Goal: Information Seeking & Learning: Check status

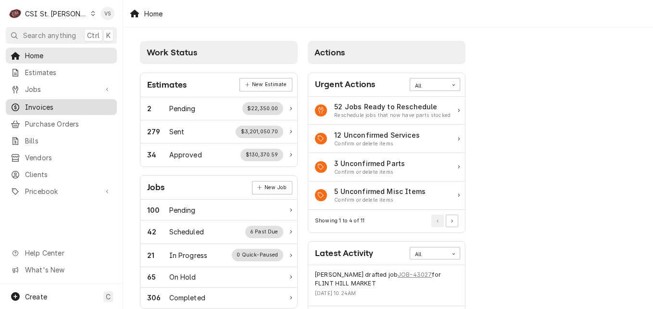
click at [42, 106] on span "Invoices" at bounding box center [68, 107] width 87 height 10
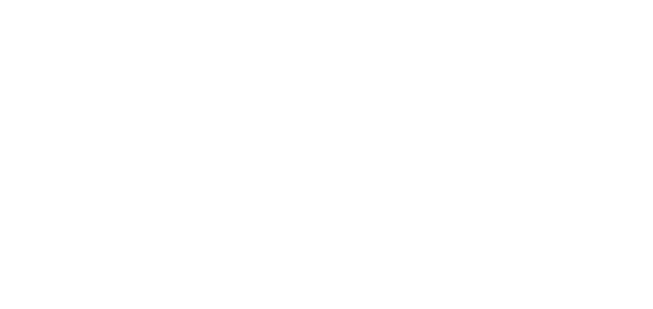
click at [32, 108] on div "Dynamic Content Wrapper" at bounding box center [326, 154] width 653 height 309
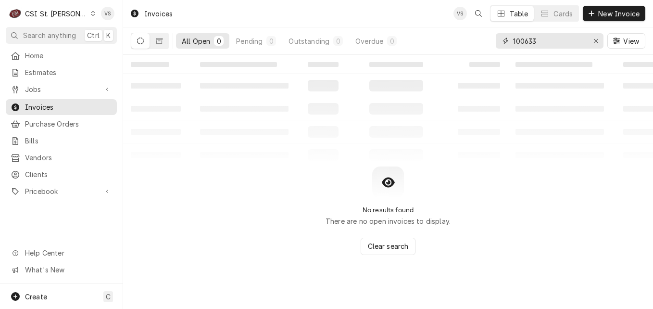
click at [453, 40] on div "All Open 0 Pending 0 Outstanding 0 Overdue 0 100633 View" at bounding box center [388, 40] width 514 height 27
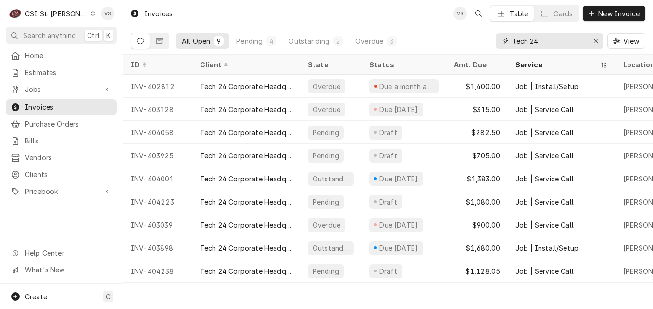
type input "tech 24"
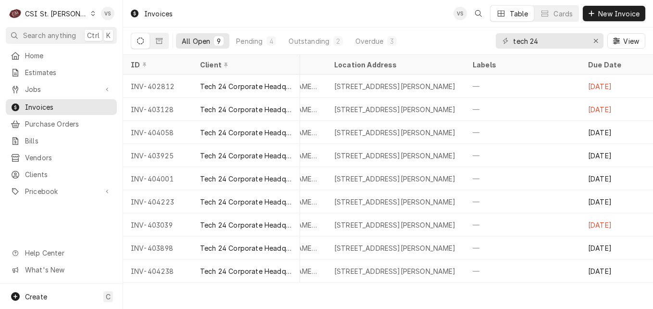
scroll to position [0, 421]
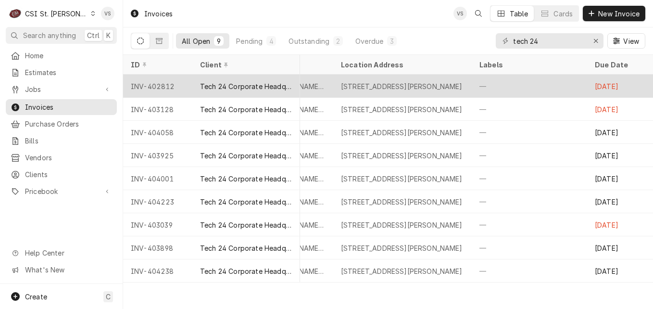
click at [354, 89] on div "[STREET_ADDRESS][PERSON_NAME]" at bounding box center [402, 86] width 138 height 23
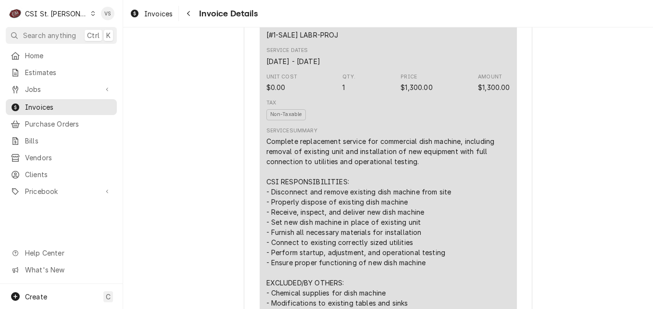
scroll to position [144, 0]
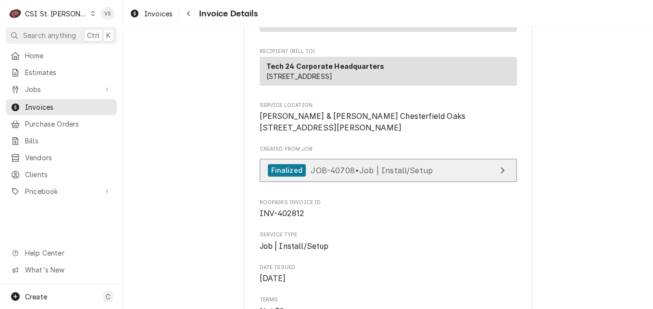
click at [405, 175] on span "JOB-40708 • Job | Install/Setup" at bounding box center [372, 170] width 122 height 10
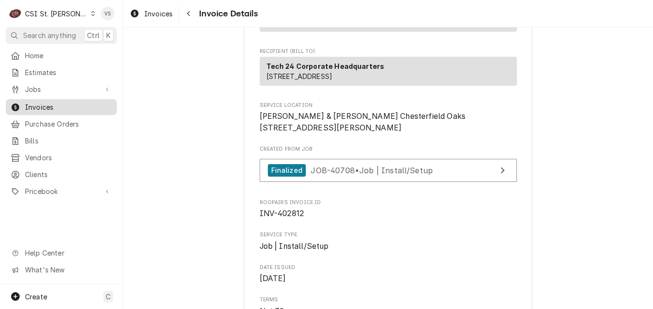
click at [45, 102] on span "Invoices" at bounding box center [68, 107] width 87 height 10
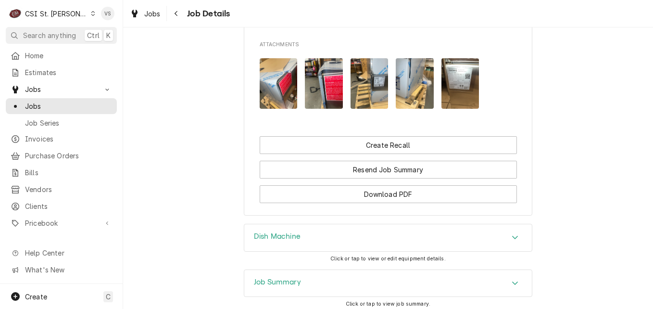
scroll to position [1486, 0]
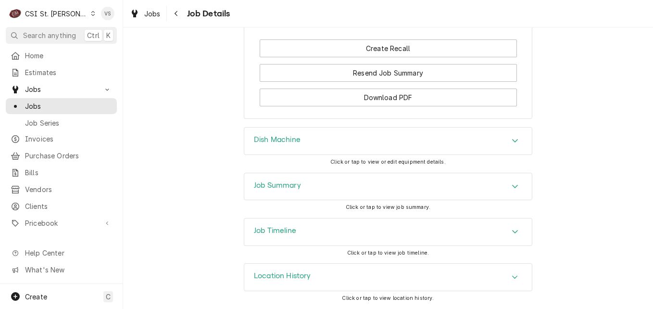
click at [305, 185] on div "Job Summary" at bounding box center [387, 186] width 287 height 27
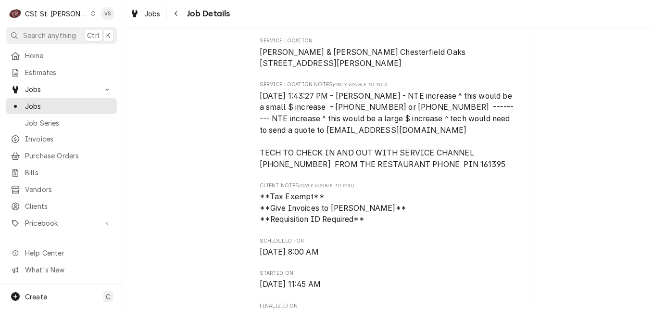
scroll to position [236, 0]
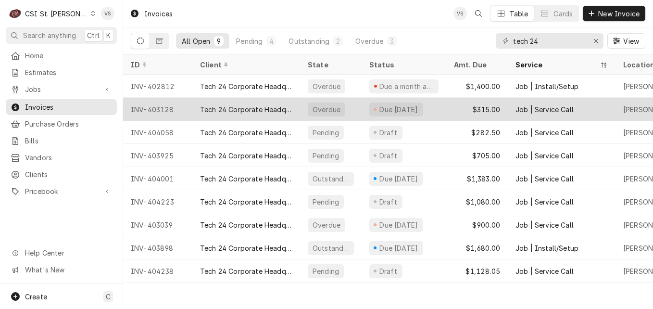
click at [260, 110] on div "Tech 24 Corporate Headquarters" at bounding box center [246, 109] width 92 height 10
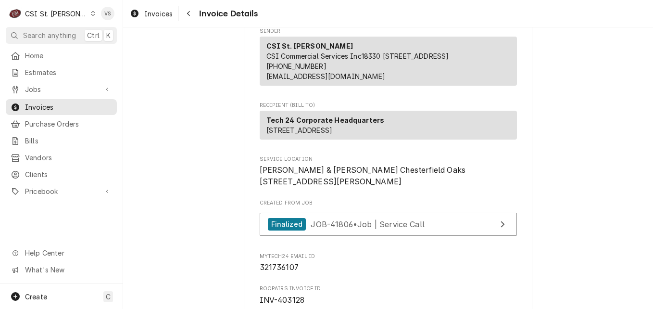
scroll to position [107, 0]
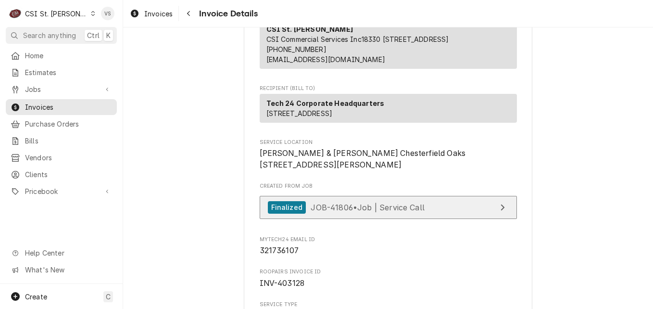
click at [357, 212] on span "JOB-41806 • Job | Service Call" at bounding box center [368, 207] width 114 height 10
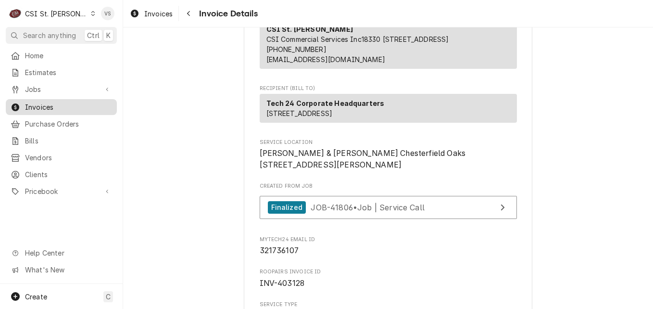
click at [47, 106] on span "Invoices" at bounding box center [68, 107] width 87 height 10
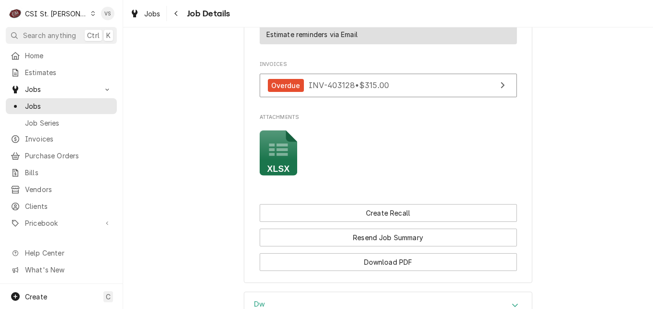
scroll to position [1106, 0]
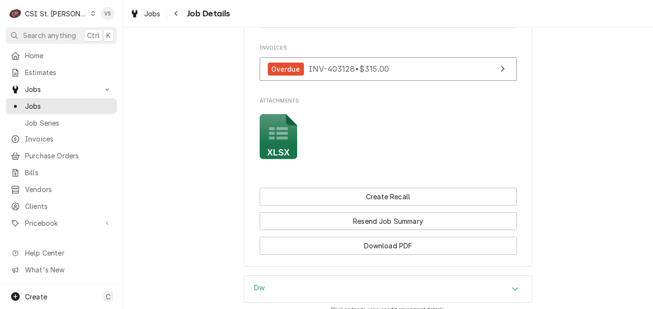
click at [280, 150] on rect "Attachments" at bounding box center [279, 152] width 38 height 13
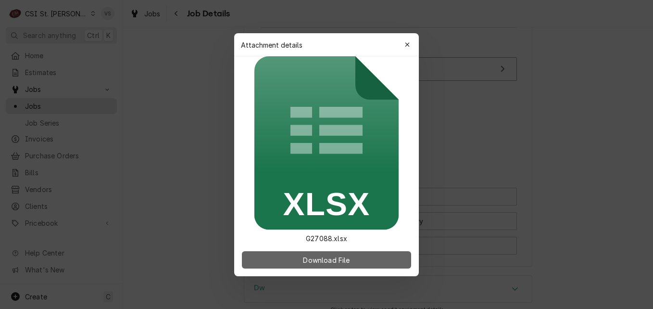
click at [332, 260] on span "Download File" at bounding box center [326, 259] width 50 height 10
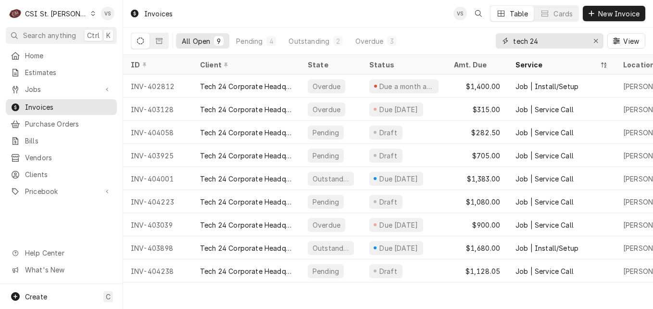
drag, startPoint x: 545, startPoint y: 39, endPoint x: 485, endPoint y: 37, distance: 60.2
click at [485, 37] on div "All Open 9 Pending 4 Outstanding 2 Overdue 3 tech 24 View" at bounding box center [388, 40] width 514 height 27
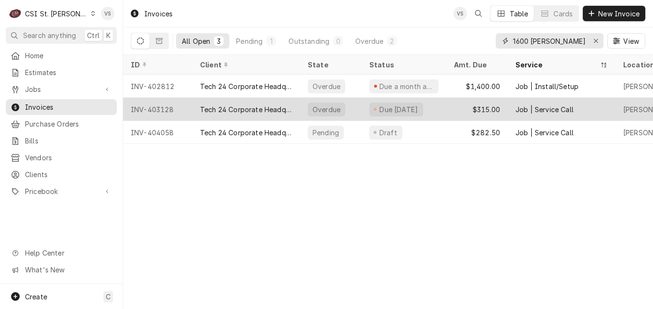
type input "1600 [PERSON_NAME]"
click at [284, 106] on div "Tech 24 Corporate Headquarters" at bounding box center [246, 109] width 92 height 10
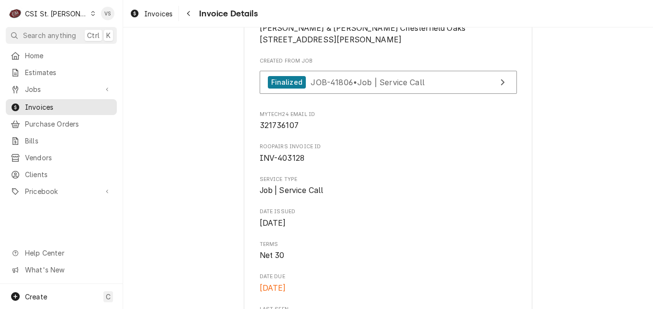
scroll to position [240, 0]
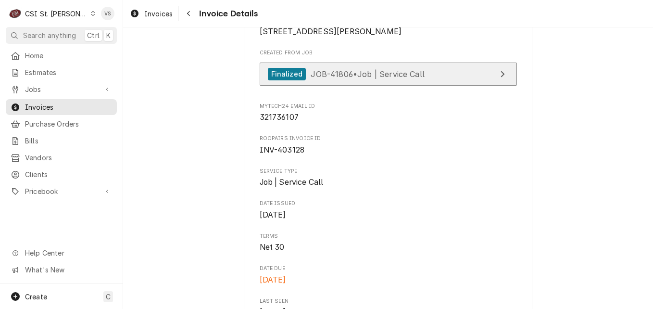
click at [370, 78] on span "JOB-41806 • Job | Service Call" at bounding box center [368, 74] width 114 height 10
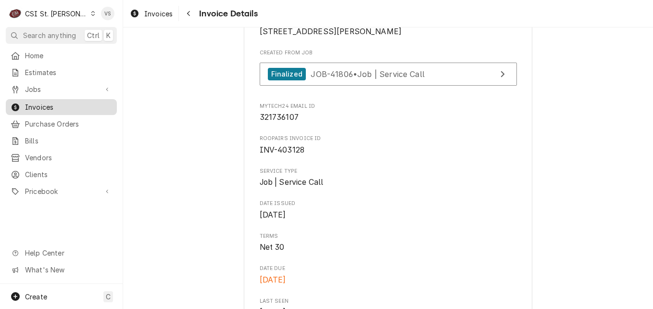
click at [75, 104] on span "Invoices" at bounding box center [68, 107] width 87 height 10
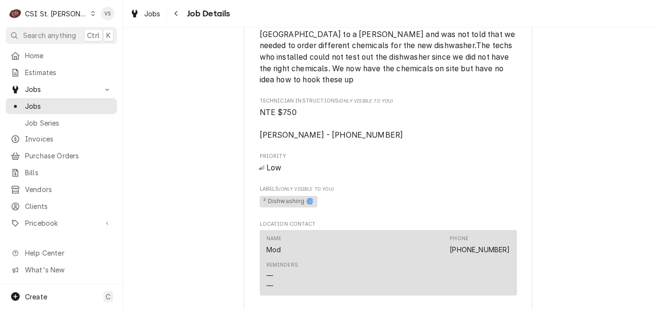
scroll to position [962, 0]
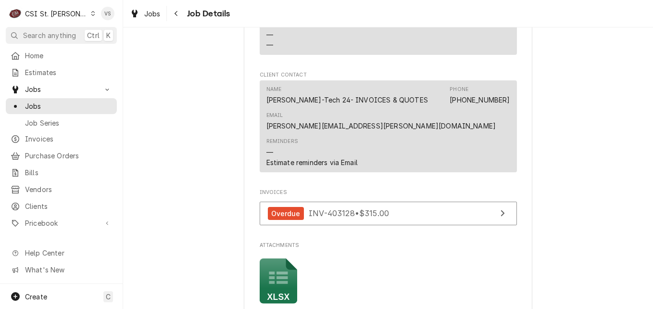
click at [276, 281] on icon "Attachments" at bounding box center [278, 278] width 19 height 12
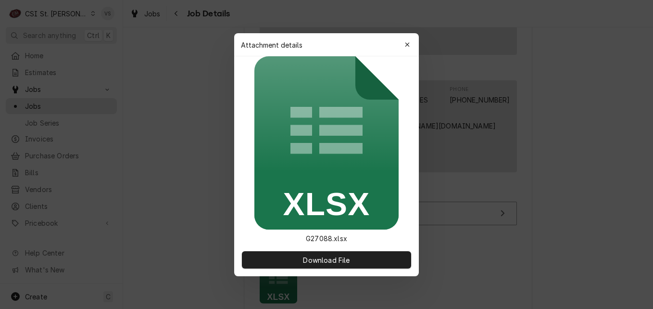
click at [276, 281] on div at bounding box center [326, 154] width 653 height 309
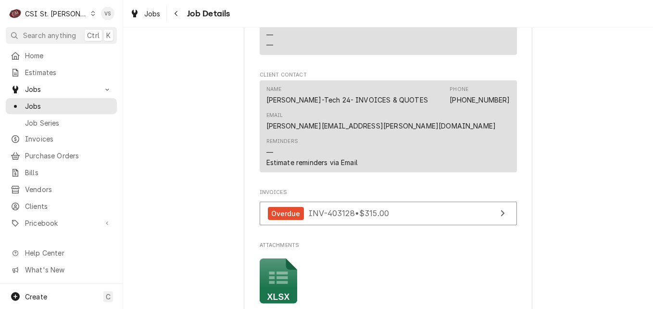
click at [276, 277] on icon "Attachments" at bounding box center [278, 278] width 19 height 12
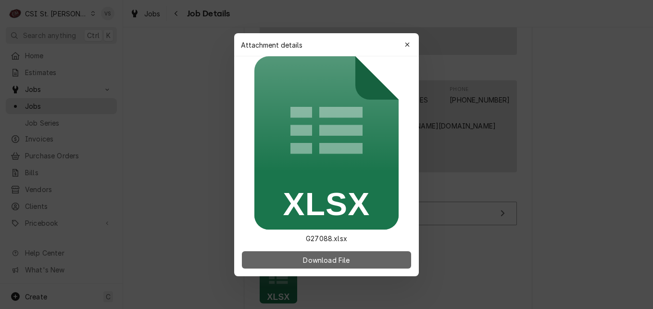
click at [330, 260] on span "Download File" at bounding box center [326, 259] width 50 height 10
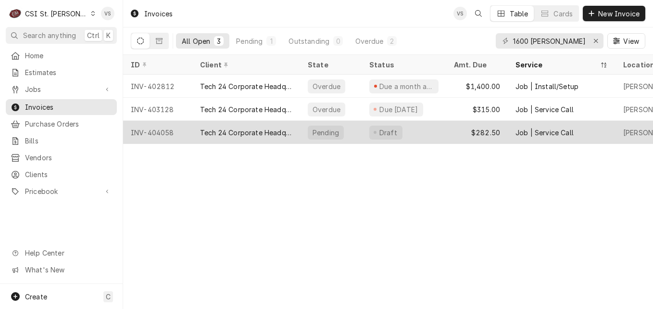
click at [240, 129] on div "Tech 24 Corporate Headquarters" at bounding box center [246, 132] width 92 height 10
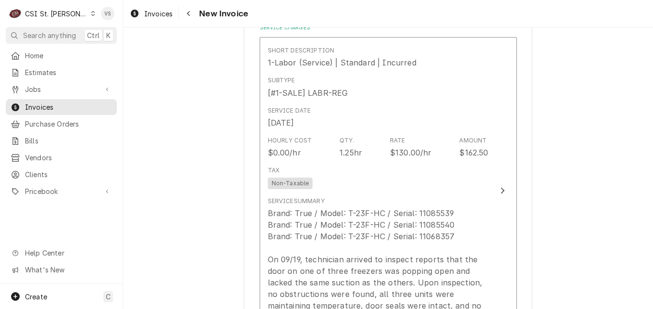
scroll to position [1058, 0]
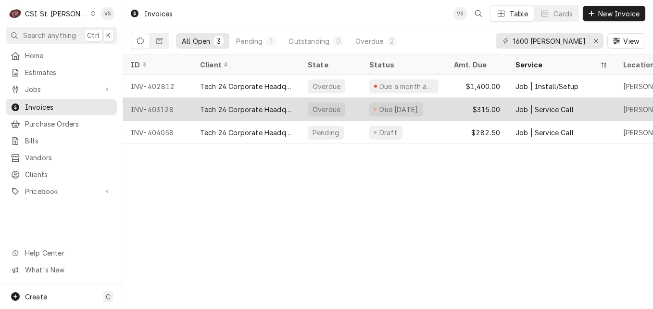
click at [179, 107] on div "INV-403128" at bounding box center [157, 109] width 69 height 23
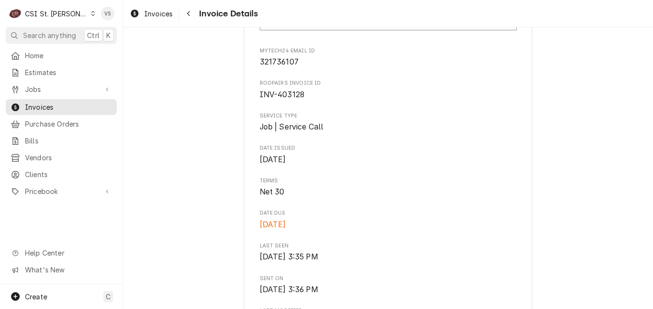
scroll to position [288, 0]
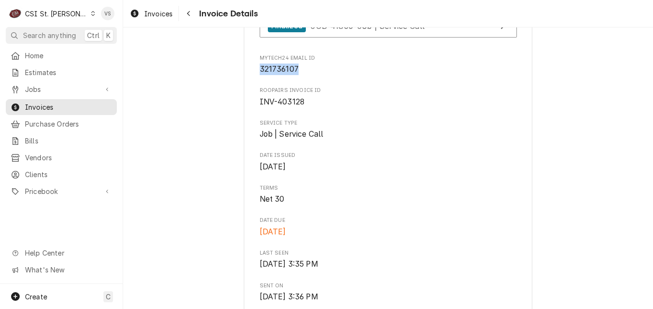
drag, startPoint x: 299, startPoint y: 101, endPoint x: 257, endPoint y: 101, distance: 41.8
click at [260, 75] on span "321736107" at bounding box center [388, 69] width 257 height 12
drag, startPoint x: 257, startPoint y: 101, endPoint x: 264, endPoint y: 103, distance: 7.8
copy span "321736107"
click at [66, 105] on span "Invoices" at bounding box center [68, 107] width 87 height 10
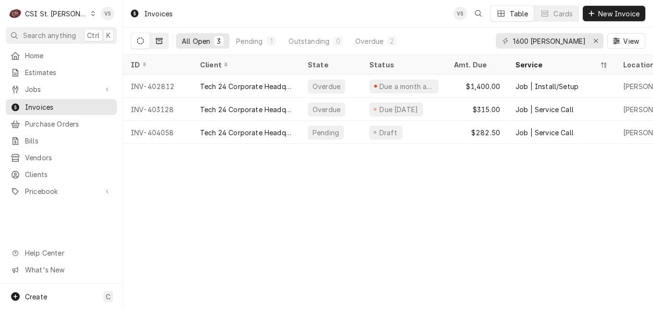
click at [160, 42] on icon "Dynamic Content Wrapper" at bounding box center [159, 40] width 7 height 7
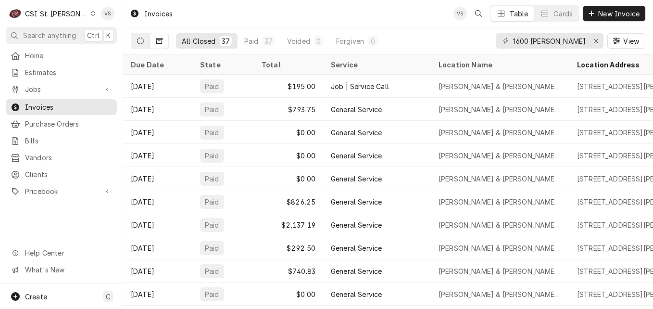
click at [134, 43] on button "Dynamic Content Wrapper" at bounding box center [140, 40] width 18 height 15
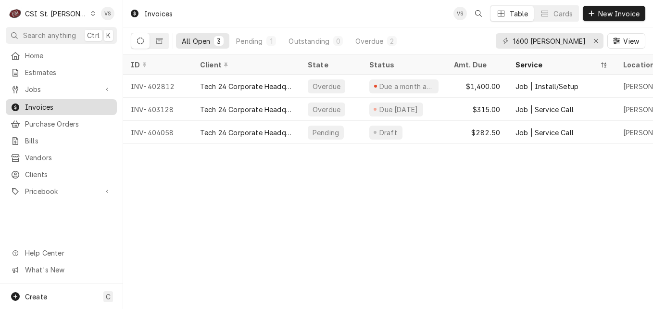
click at [87, 102] on span "Invoices" at bounding box center [68, 107] width 87 height 10
drag, startPoint x: 550, startPoint y: 44, endPoint x: 544, endPoint y: 44, distance: 5.3
click at [544, 44] on input "1600 clarkson" at bounding box center [549, 40] width 72 height 15
drag, startPoint x: 563, startPoint y: 41, endPoint x: 511, endPoint y: 40, distance: 51.9
click at [563, 41] on input "1600 clarkson" at bounding box center [549, 40] width 72 height 15
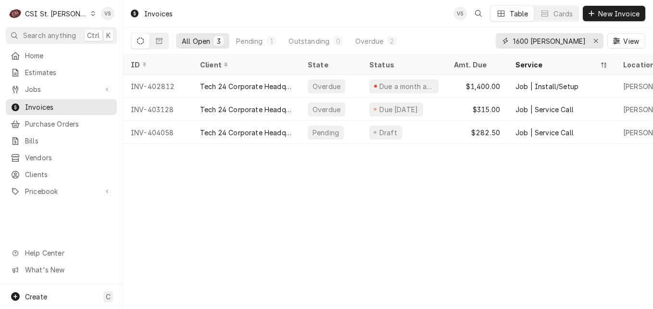
click at [500, 43] on div "1600 clarkson" at bounding box center [550, 40] width 108 height 15
click at [511, 40] on div "1600 clarkson" at bounding box center [550, 40] width 108 height 15
drag, startPoint x: 511, startPoint y: 40, endPoint x: 573, endPoint y: 40, distance: 61.5
click at [573, 40] on div "1600 clarkson" at bounding box center [550, 40] width 108 height 15
drag, startPoint x: 573, startPoint y: 40, endPoint x: 504, endPoint y: 38, distance: 68.8
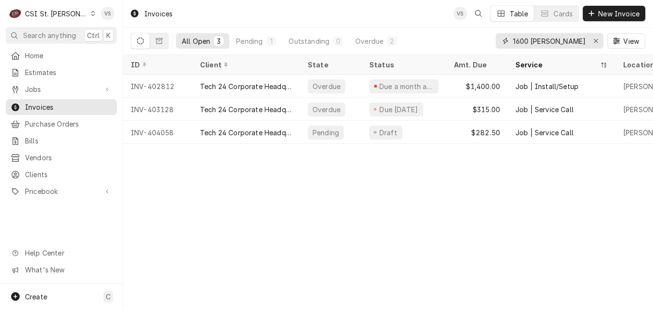
click at [504, 38] on div "1600 clarkson" at bounding box center [550, 40] width 108 height 15
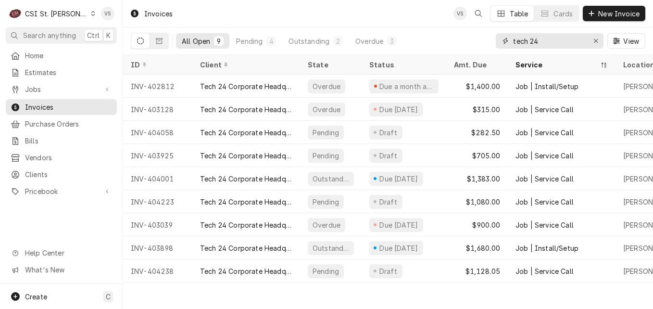
drag, startPoint x: 539, startPoint y: 39, endPoint x: 495, endPoint y: 39, distance: 44.7
click at [495, 39] on div "All Open 9 Pending 4 Outstanding 2 Overdue 3 tech 24 View" at bounding box center [388, 40] width 514 height 27
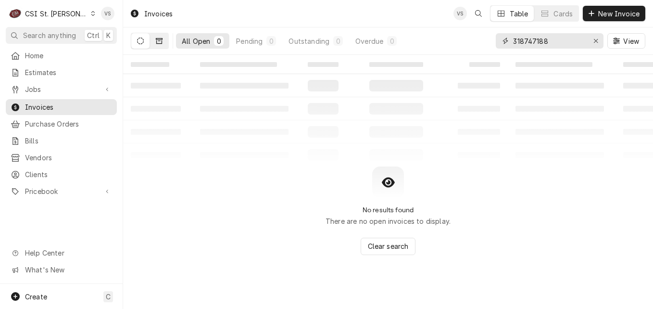
type input "318747188"
click at [165, 43] on button "Dynamic Content Wrapper" at bounding box center [159, 40] width 18 height 15
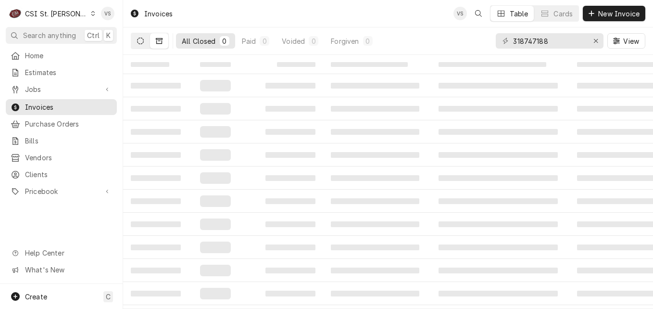
click at [139, 45] on button "Dynamic Content Wrapper" at bounding box center [140, 40] width 18 height 15
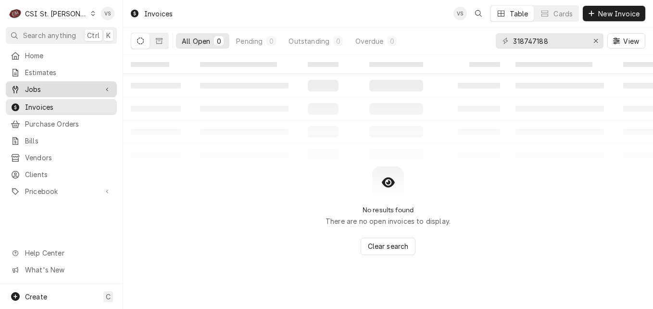
click at [35, 92] on div "Jobs" at bounding box center [61, 89] width 107 height 12
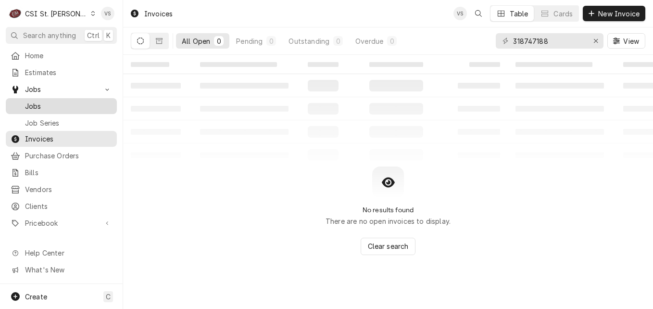
click at [36, 104] on span "Jobs" at bounding box center [68, 106] width 87 height 10
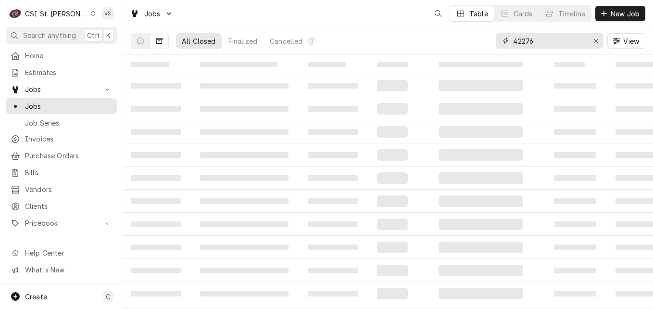
click at [494, 42] on div "All Closed Finalized Cancelled 0 42276 View" at bounding box center [388, 40] width 514 height 27
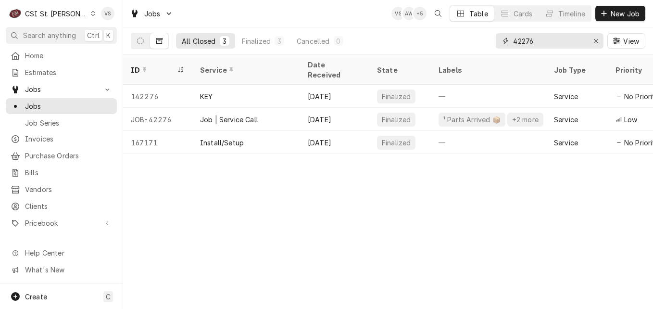
paste input "318747188"
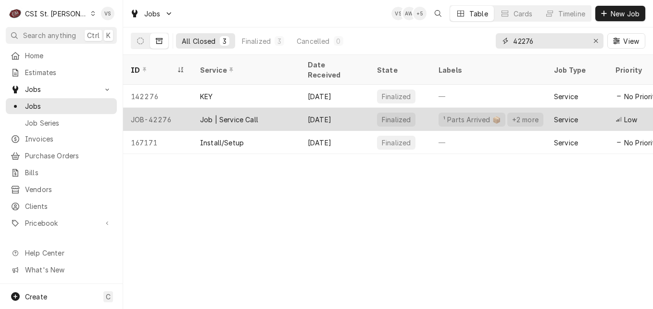
type input "318747188"
click at [514, 112] on div "+2 more" at bounding box center [525, 119] width 36 height 14
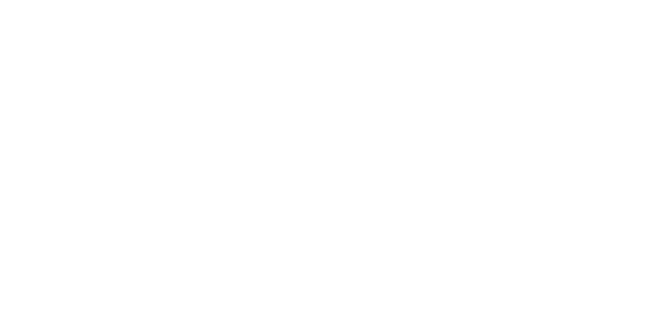
click at [135, 38] on div "Dynamic Content Wrapper" at bounding box center [326, 154] width 653 height 309
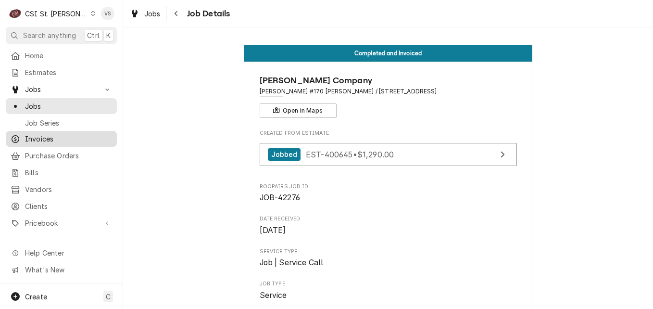
click at [50, 138] on span "Invoices" at bounding box center [68, 139] width 87 height 10
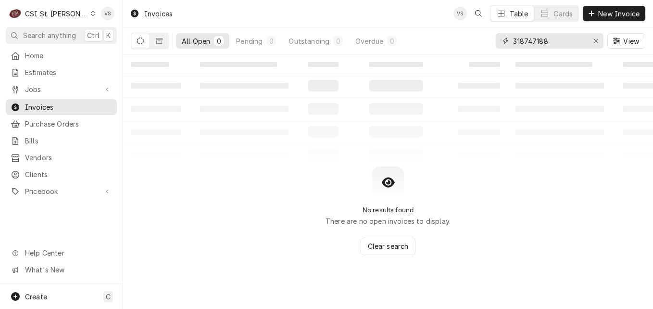
drag, startPoint x: 554, startPoint y: 40, endPoint x: 566, endPoint y: 47, distance: 13.4
click at [457, 44] on div "All Open 0 Pending 0 Outstanding 0 Overdue 0 318747188 View" at bounding box center [388, 40] width 514 height 27
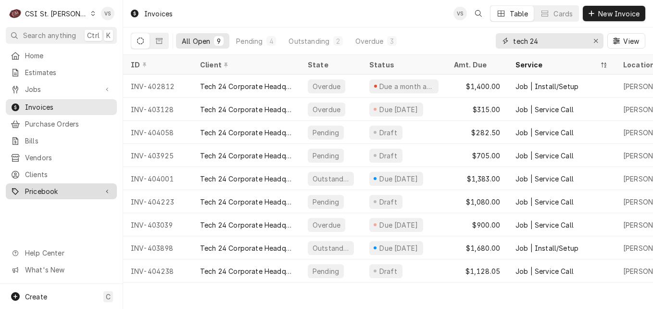
type input "tech 24"
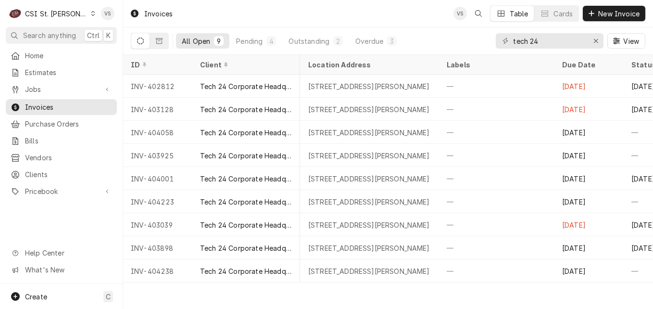
scroll to position [0, 444]
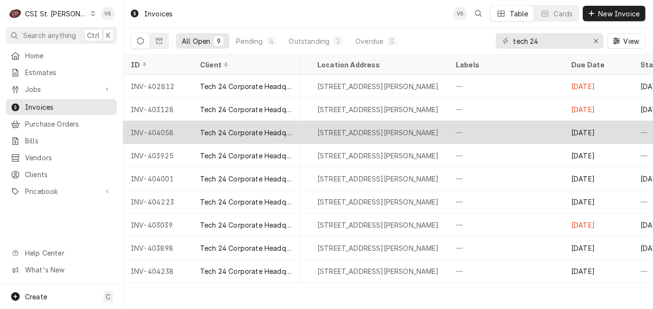
click at [243, 130] on div "Tech 24 Corporate Headquarters" at bounding box center [246, 132] width 92 height 10
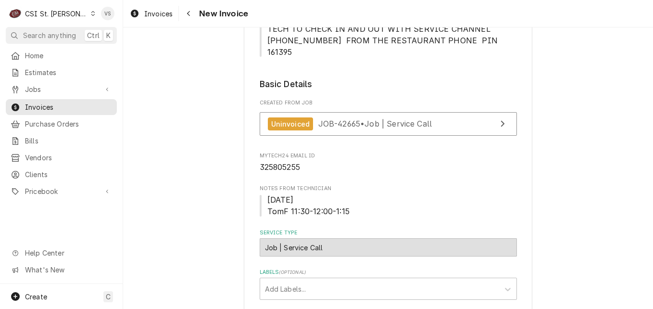
scroll to position [288, 0]
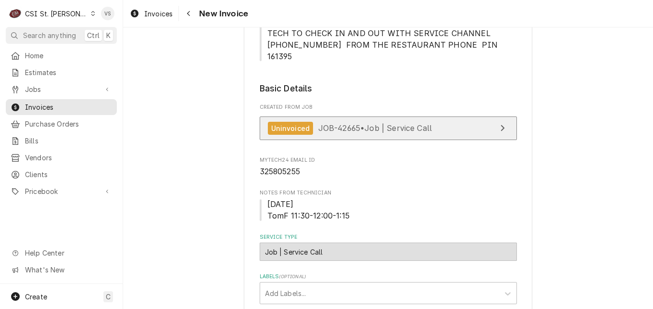
click at [385, 123] on span "JOB-42665 • Job | Service Call" at bounding box center [375, 128] width 114 height 10
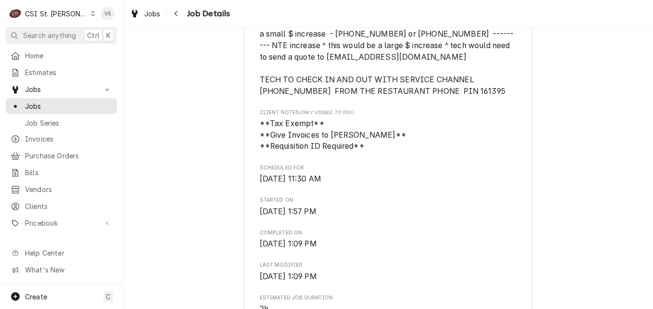
scroll to position [1058, 0]
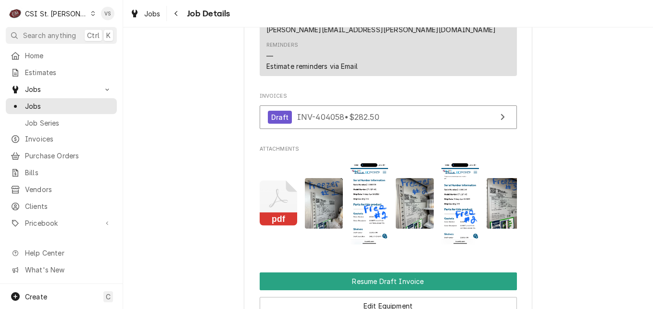
click at [273, 208] on icon "Attachments" at bounding box center [279, 203] width 38 height 46
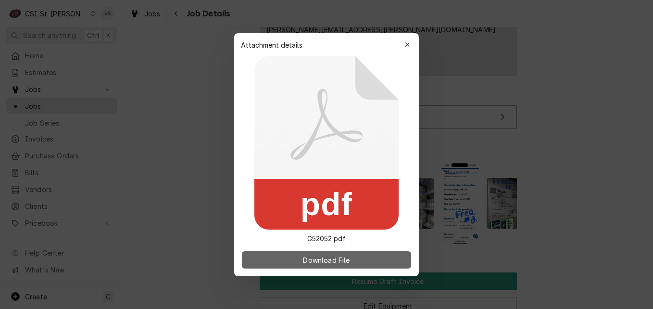
click at [362, 258] on button "Download File" at bounding box center [326, 259] width 169 height 17
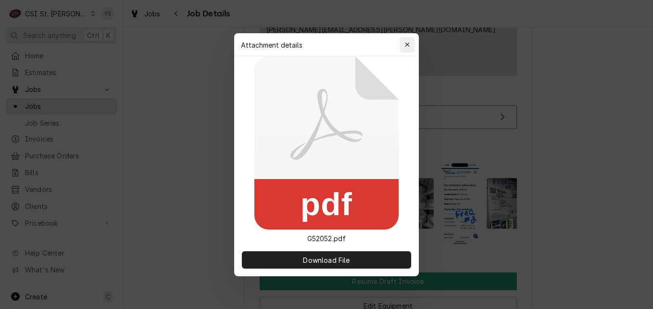
click at [406, 44] on icon "button" at bounding box center [407, 44] width 5 height 7
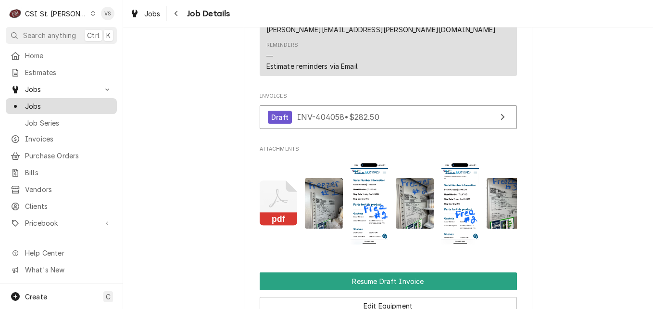
click at [32, 105] on span "Jobs" at bounding box center [68, 106] width 87 height 10
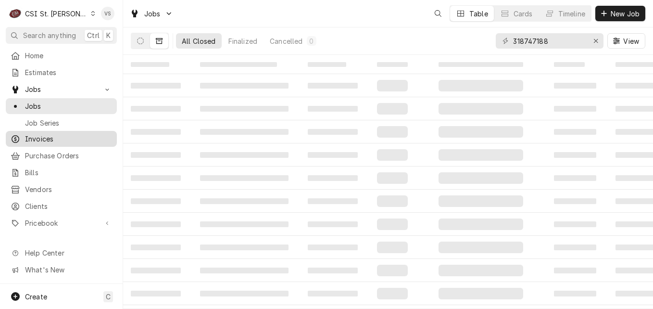
click at [46, 137] on span "Invoices" at bounding box center [68, 139] width 87 height 10
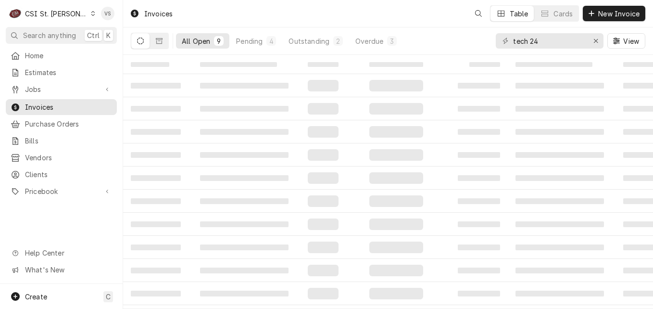
click at [139, 44] on button "Dynamic Content Wrapper" at bounding box center [140, 40] width 18 height 15
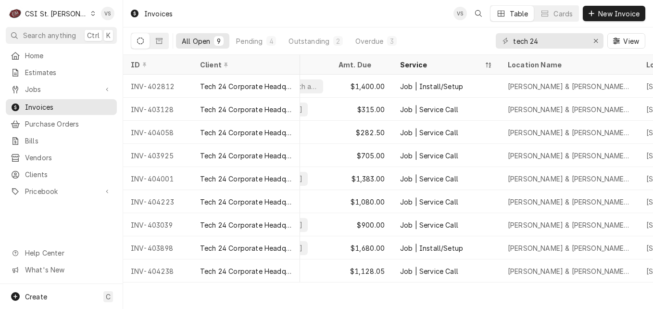
scroll to position [0, 123]
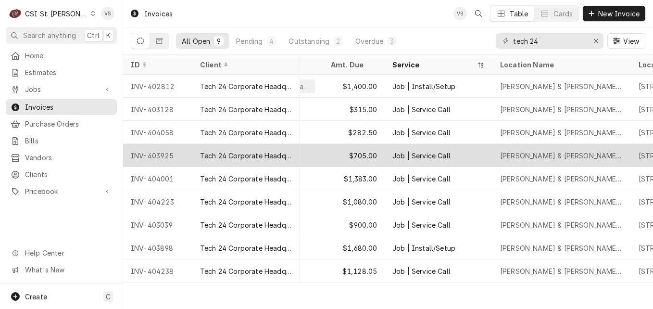
click at [411, 158] on div "Job | Service Call" at bounding box center [421, 155] width 58 height 10
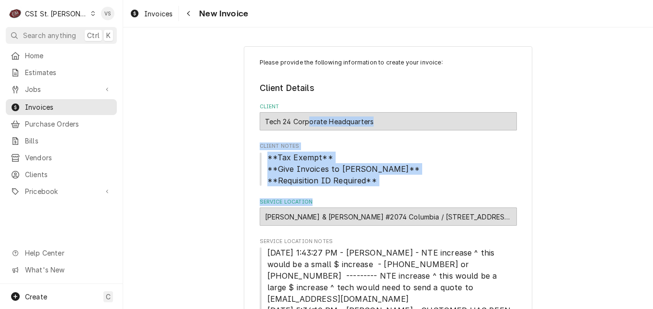
drag, startPoint x: 307, startPoint y: 122, endPoint x: 322, endPoint y: 222, distance: 100.6
click at [322, 222] on fieldset "Client Details Client Tech 24 Corporate Headquarters Client Notes **Tax Exempt*…" at bounding box center [388, 228] width 257 height 292
click at [399, 140] on fieldset "Client Details Client Tech 24 Corporate Headquarters Client Notes **Tax Exempt*…" at bounding box center [388, 228] width 257 height 292
click at [406, 165] on span "**Tax Exempt** **Give Invoices to [PERSON_NAME]** **Requisition ID Required**" at bounding box center [388, 168] width 257 height 35
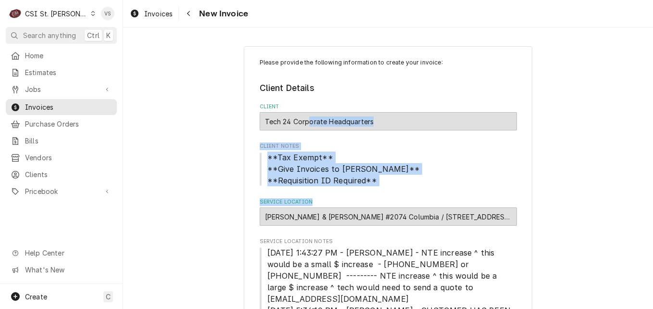
click at [406, 165] on span "**Tax Exempt** **Give Invoices to [PERSON_NAME]** **Requisition ID Required**" at bounding box center [388, 168] width 257 height 35
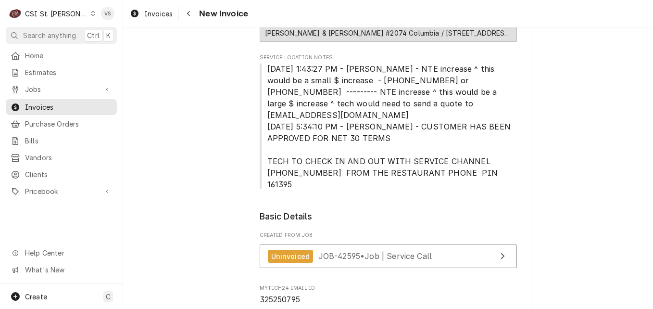
scroll to position [192, 0]
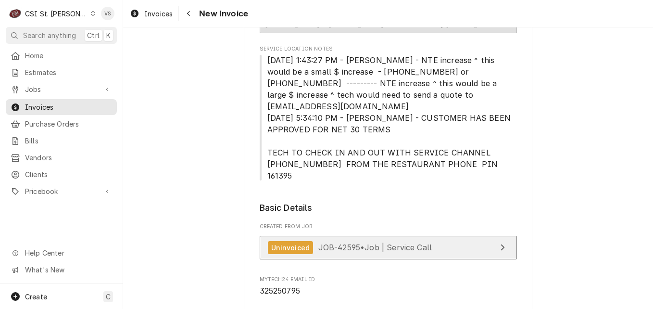
click at [384, 241] on div "Uninvoiced JOB-42595 • Job | Service Call" at bounding box center [350, 247] width 164 height 13
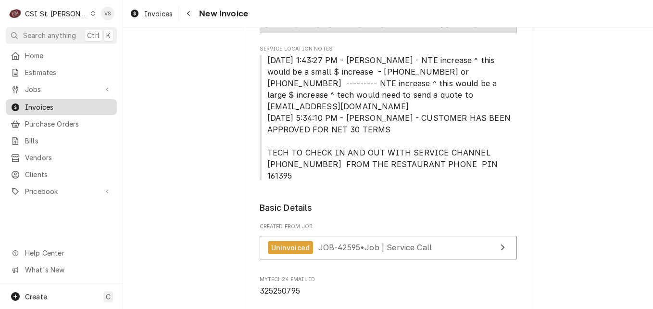
click at [61, 102] on span "Invoices" at bounding box center [68, 107] width 87 height 10
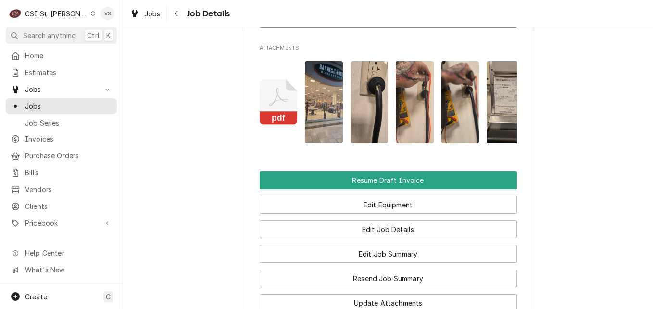
scroll to position [1250, 0]
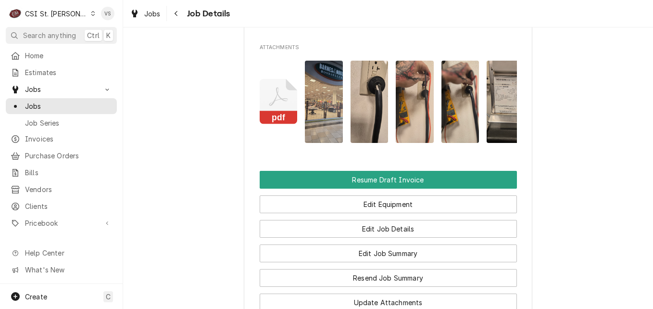
click at [285, 111] on icon "Attachments" at bounding box center [279, 102] width 38 height 46
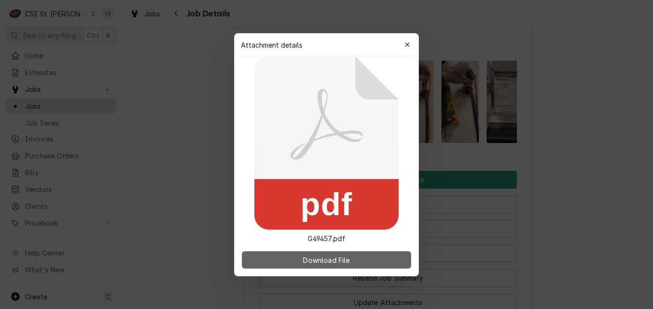
click at [338, 261] on span "Download File" at bounding box center [326, 259] width 50 height 10
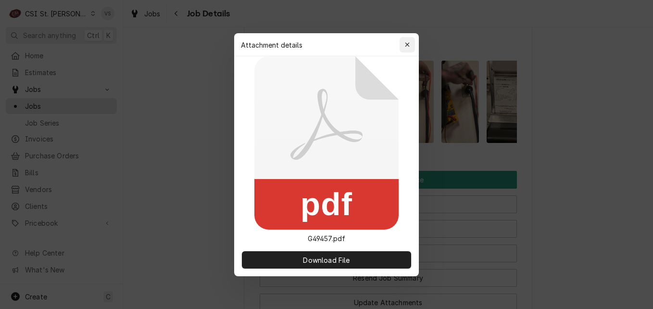
click at [405, 46] on icon "button" at bounding box center [407, 44] width 5 height 7
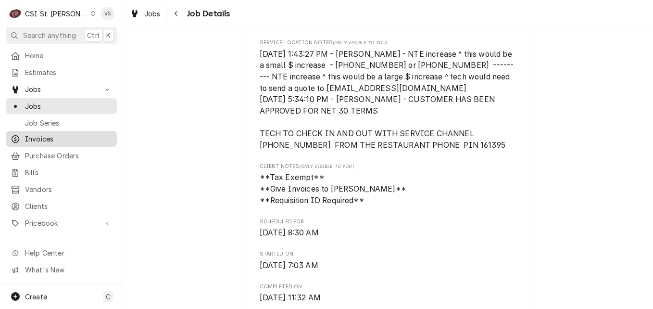
scroll to position [288, 0]
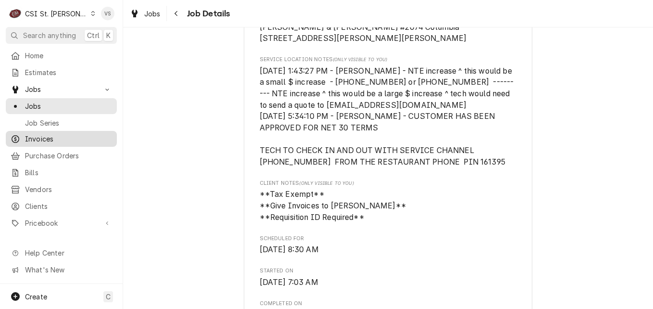
click at [59, 134] on span "Invoices" at bounding box center [68, 139] width 87 height 10
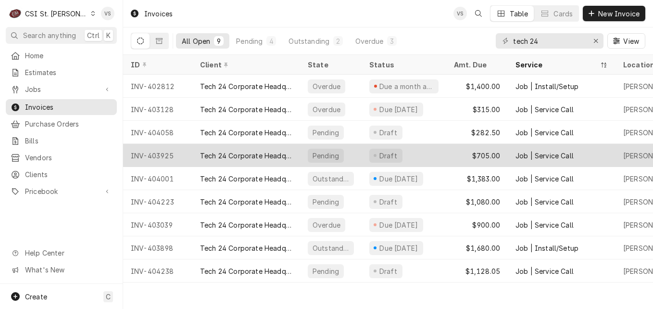
click at [176, 156] on div "INV-403925" at bounding box center [157, 155] width 69 height 23
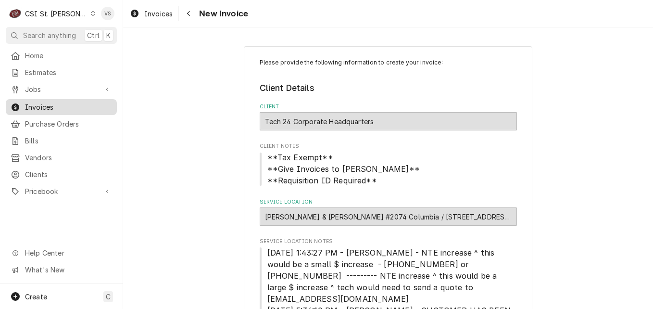
click at [71, 106] on span "Invoices" at bounding box center [68, 107] width 87 height 10
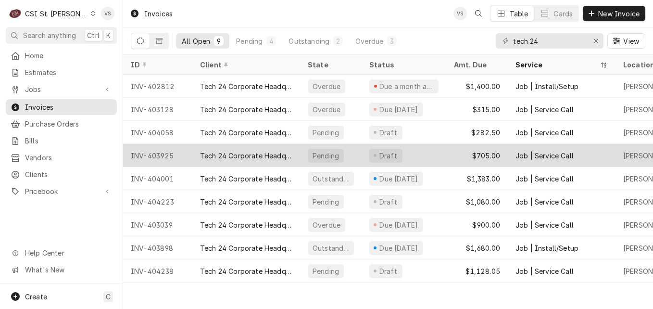
click at [236, 155] on div "Tech 24 Corporate Headquarters" at bounding box center [246, 155] width 92 height 10
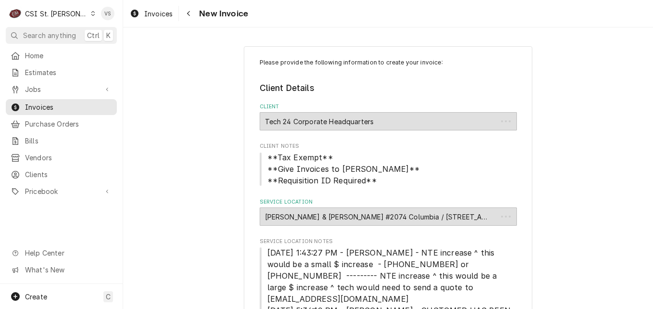
type textarea "x"
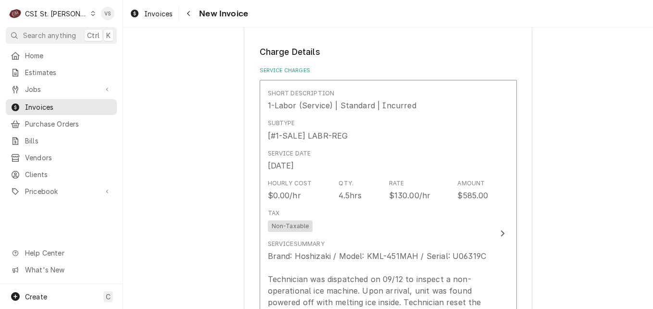
scroll to position [962, 0]
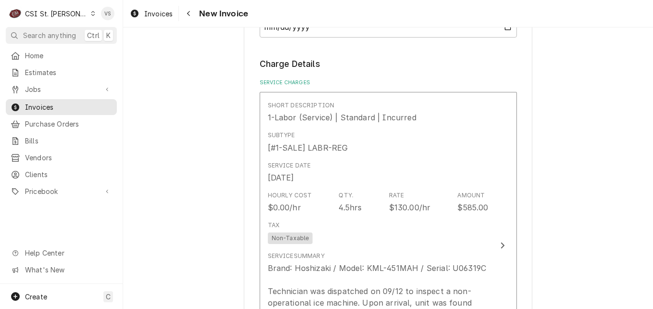
click at [200, 149] on div "Please provide the following information to create your invoice: Client Details…" at bounding box center [388, 96] width 530 height 2040
click at [53, 102] on span "Invoices" at bounding box center [68, 107] width 87 height 10
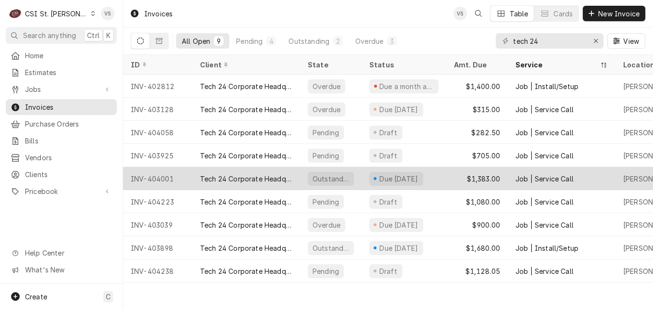
click at [189, 173] on div "INV-404001" at bounding box center [157, 178] width 69 height 23
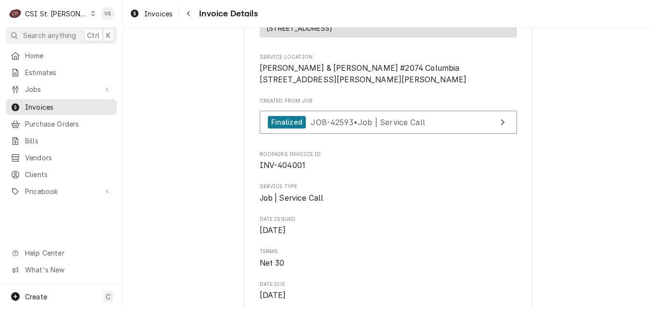
scroll to position [433, 0]
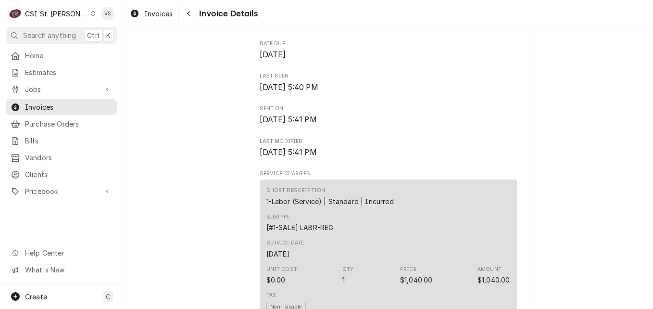
click at [392, 125] on span "[DATE] 5:41 PM" at bounding box center [388, 120] width 257 height 12
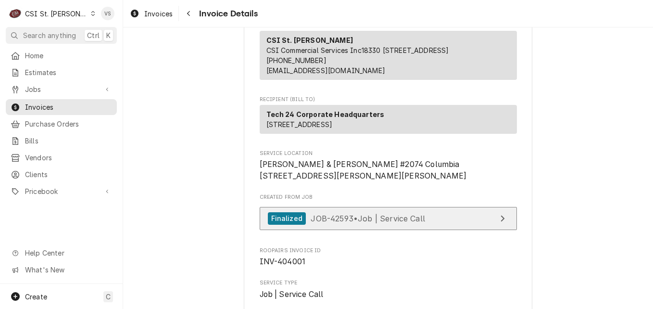
click at [407, 230] on link "Finalized JOB-42593 • Job | Service Call" at bounding box center [388, 219] width 257 height 24
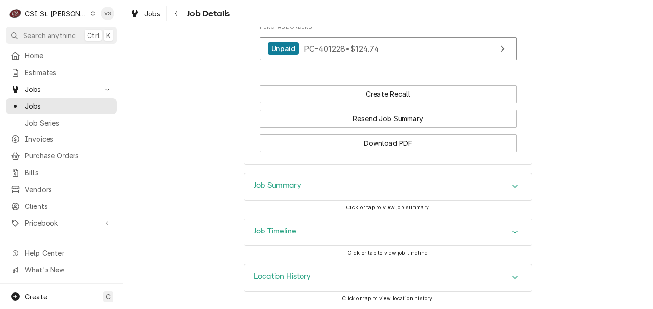
scroll to position [1347, 0]
click at [333, 184] on div "Job Summary" at bounding box center [387, 186] width 287 height 27
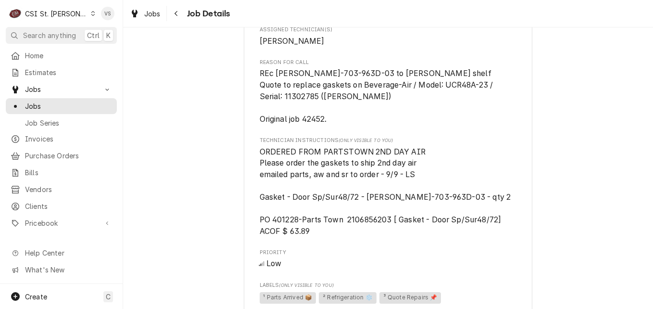
scroll to position [679, 0]
click at [45, 101] on span "Jobs" at bounding box center [68, 106] width 87 height 10
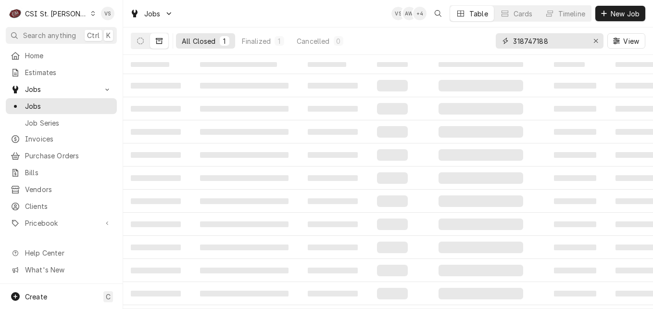
click at [490, 46] on div "All Closed 1 Finalized 1 Cancelled 0 318747188 View" at bounding box center [388, 40] width 514 height 27
type input "4"
type input "42452"
click at [200, 43] on div "All Closed" at bounding box center [199, 41] width 34 height 10
click at [202, 42] on div "All Closed" at bounding box center [199, 41] width 34 height 10
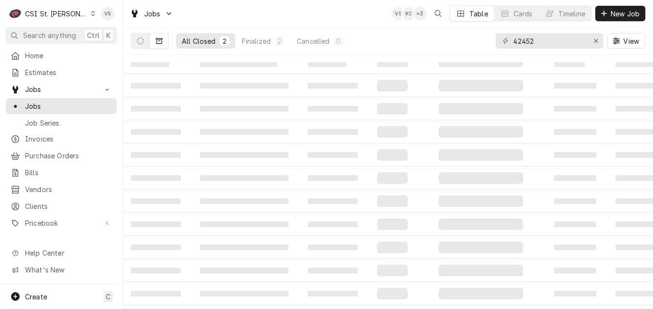
click at [205, 41] on div "All Closed" at bounding box center [199, 41] width 34 height 10
click at [264, 45] on div "Finalized" at bounding box center [256, 41] width 29 height 10
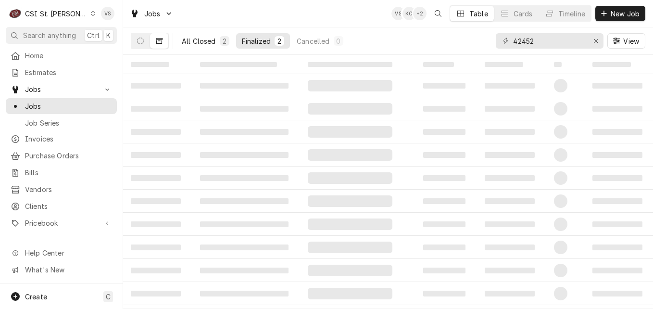
click at [207, 42] on div "All Closed" at bounding box center [199, 41] width 34 height 10
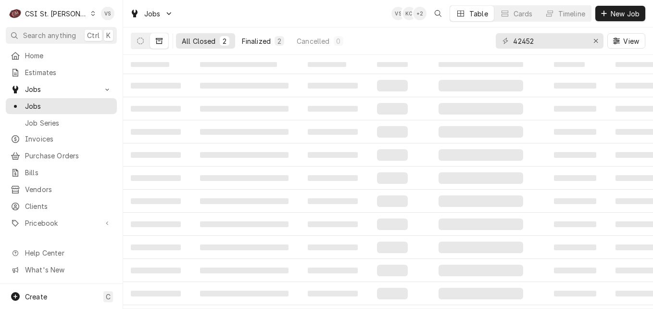
click at [255, 44] on div "Finalized" at bounding box center [256, 41] width 29 height 10
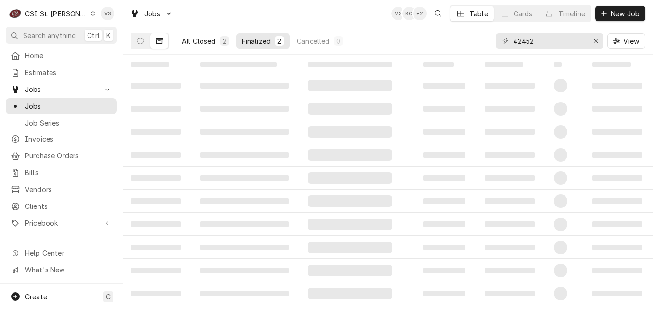
click at [201, 45] on div "All Closed" at bounding box center [199, 41] width 34 height 10
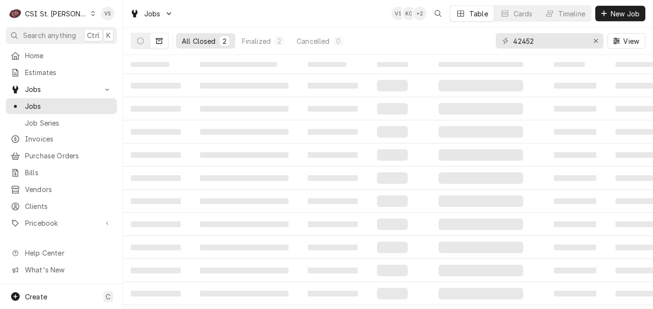
click at [191, 68] on td "‌" at bounding box center [157, 64] width 69 height 19
click at [99, 102] on span "Jobs" at bounding box center [68, 106] width 87 height 10
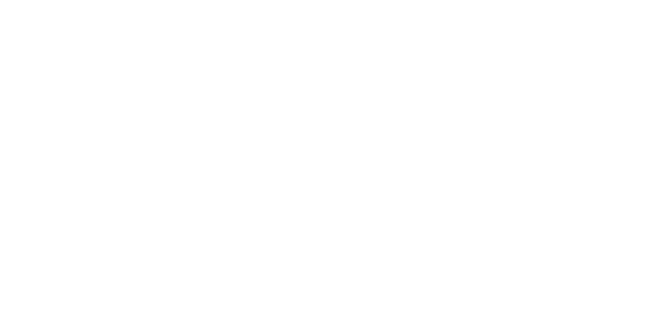
click at [206, 46] on div "Dynamic Content Wrapper" at bounding box center [326, 154] width 653 height 309
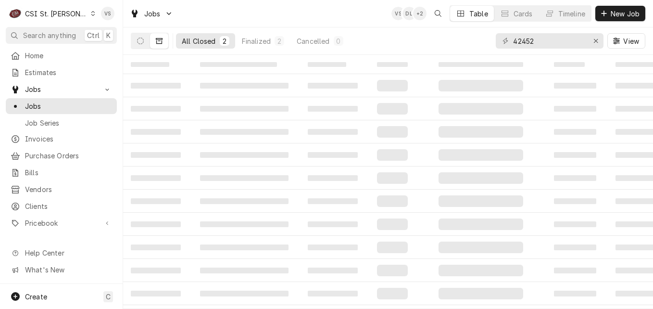
click at [199, 44] on div "All Closed" at bounding box center [199, 41] width 34 height 10
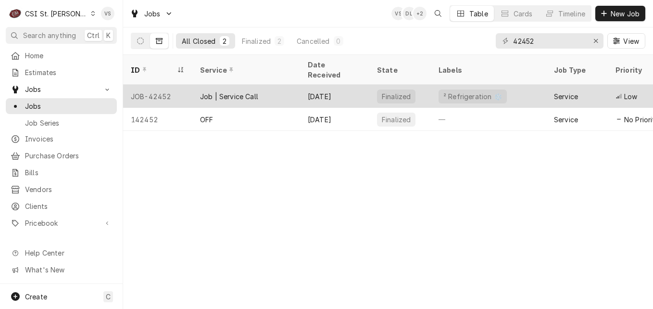
click at [186, 85] on div "JOB-42452" at bounding box center [157, 96] width 69 height 23
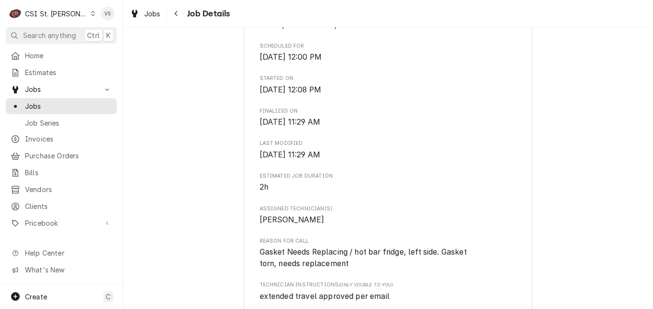
scroll to position [913, 0]
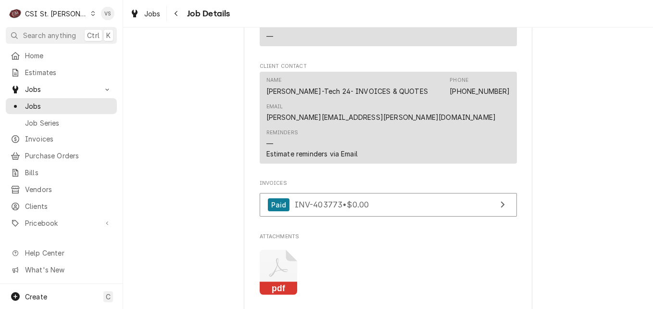
click at [270, 265] on icon "Attachments" at bounding box center [279, 273] width 38 height 46
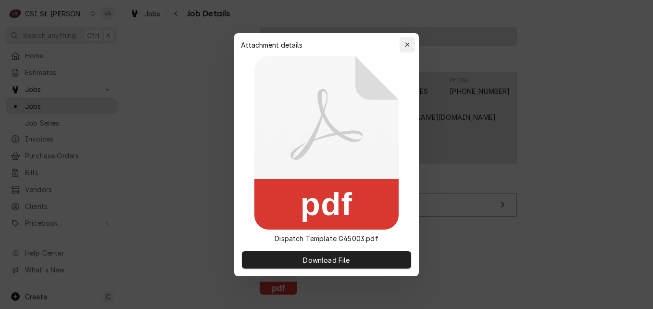
click at [407, 46] on icon "button" at bounding box center [407, 44] width 5 height 7
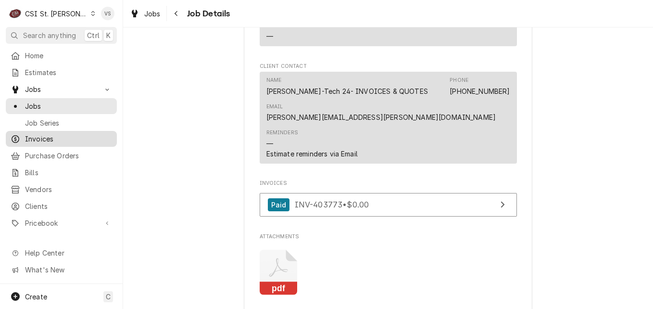
click at [38, 134] on span "Invoices" at bounding box center [68, 139] width 87 height 10
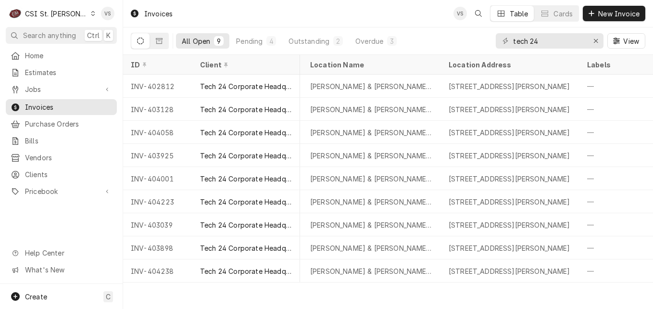
scroll to position [0, 310]
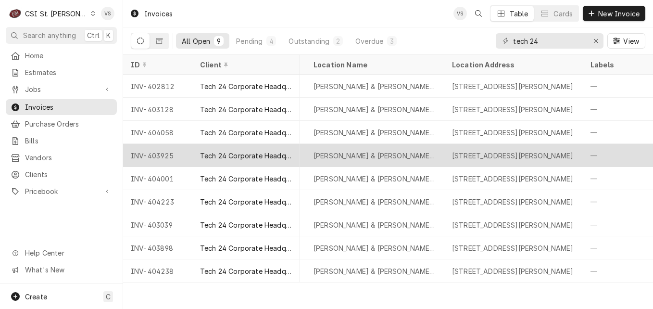
click at [257, 150] on div "Tech 24 Corporate Headquarters" at bounding box center [246, 155] width 92 height 10
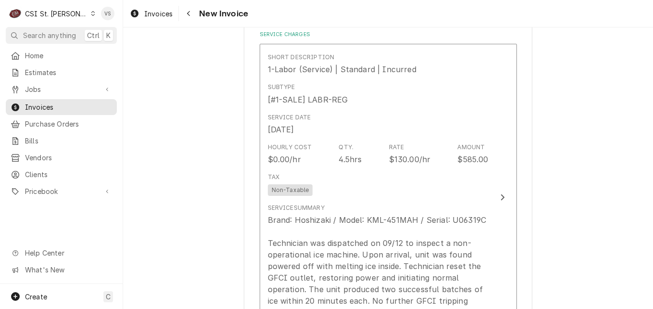
scroll to position [1058, 0]
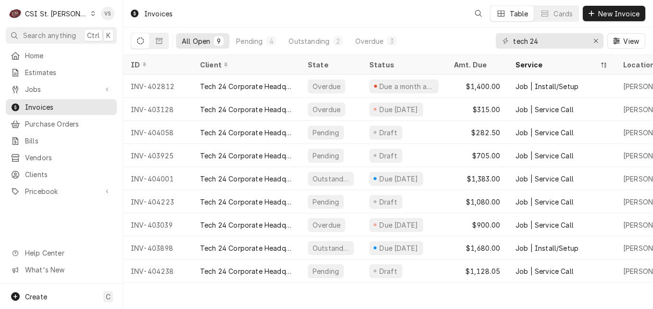
click at [69, 109] on div "C CSI St. [PERSON_NAME] VS Search anything Ctrl K Home Estimates Jobs Jobs Job …" at bounding box center [326, 154] width 653 height 309
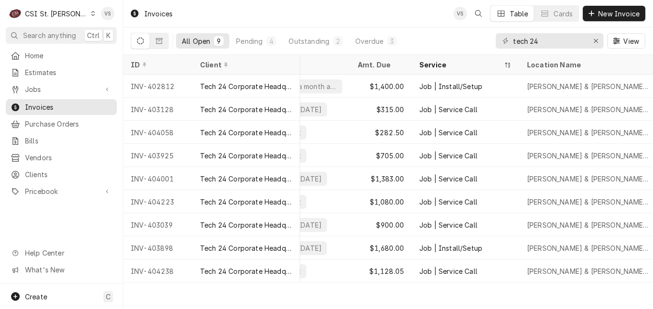
scroll to position [0, 115]
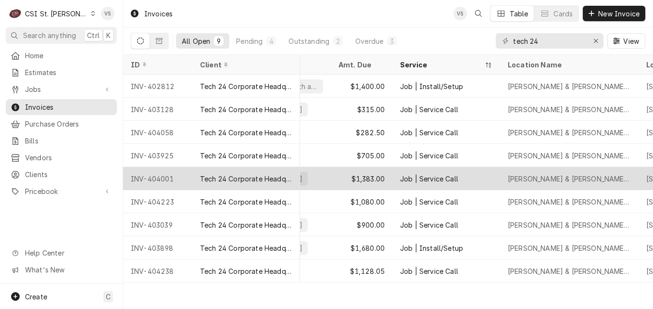
click at [539, 175] on div "[PERSON_NAME] & [PERSON_NAME] #2074 [GEOGRAPHIC_DATA]" at bounding box center [569, 179] width 123 height 10
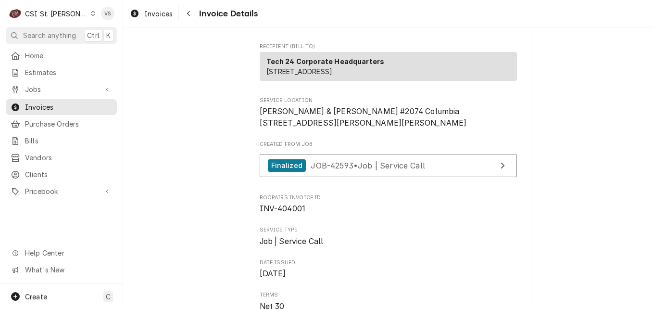
scroll to position [144, 0]
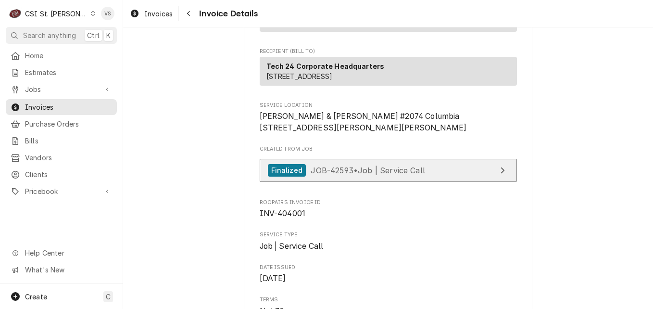
click at [390, 175] on span "JOB-42593 • Job | Service Call" at bounding box center [368, 170] width 114 height 10
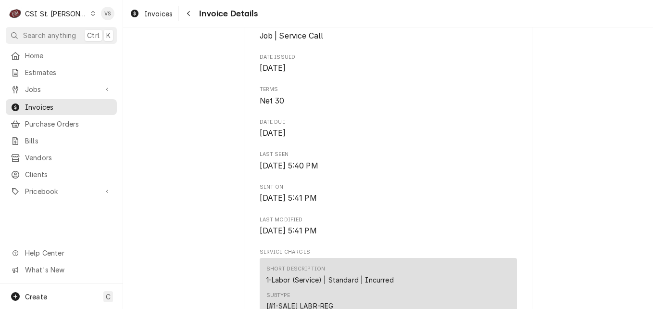
scroll to position [288, 0]
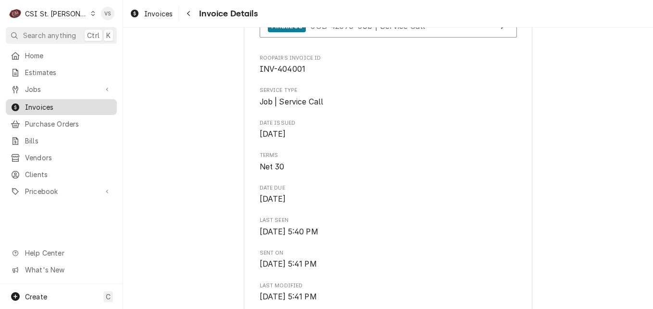
click at [56, 102] on span "Invoices" at bounding box center [68, 107] width 87 height 10
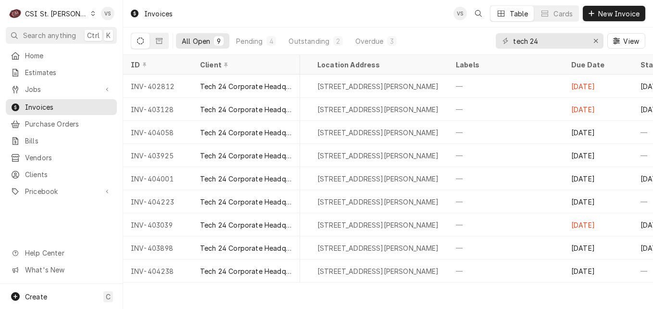
scroll to position [0, 425]
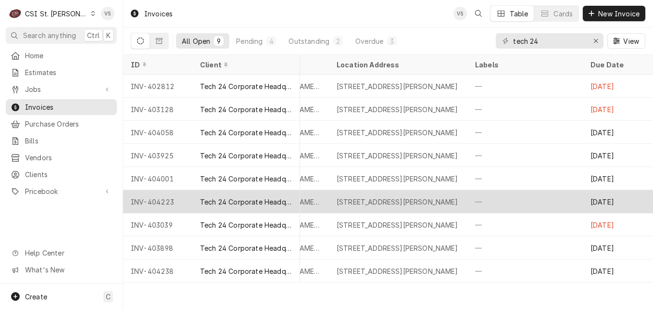
click at [368, 203] on div "2208 Bernadette Dr, Columbia, MO 65203" at bounding box center [398, 202] width 122 height 10
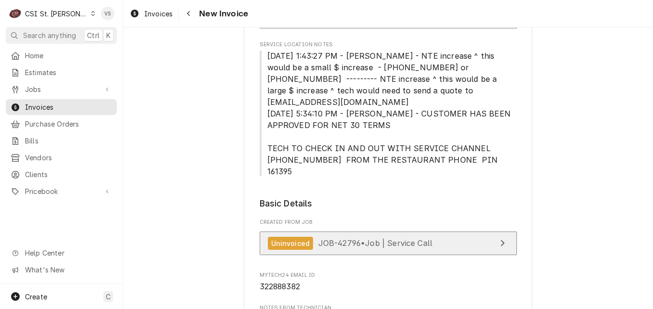
scroll to position [192, 0]
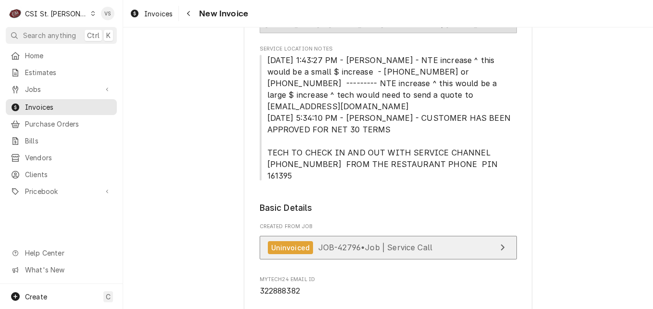
click at [441, 236] on link "Uninvoiced JOB-42796 • Job | Service Call" at bounding box center [388, 248] width 257 height 24
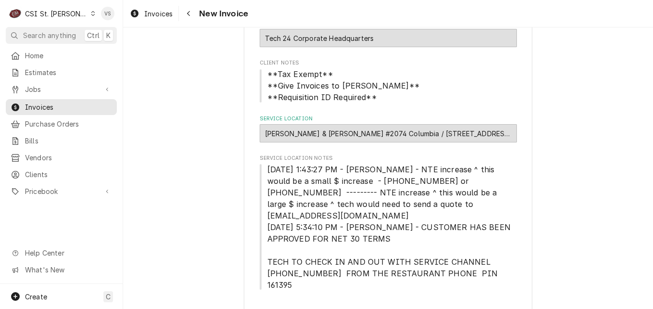
scroll to position [0, 0]
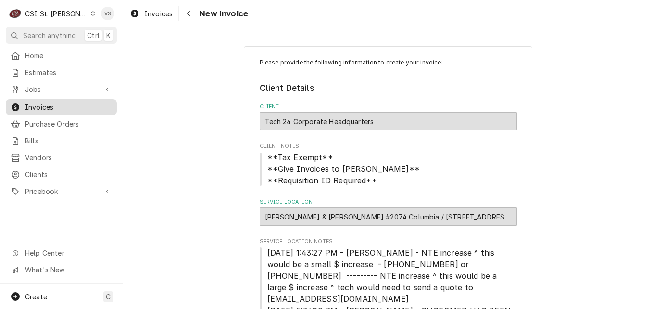
click at [69, 105] on span "Invoices" at bounding box center [68, 107] width 87 height 10
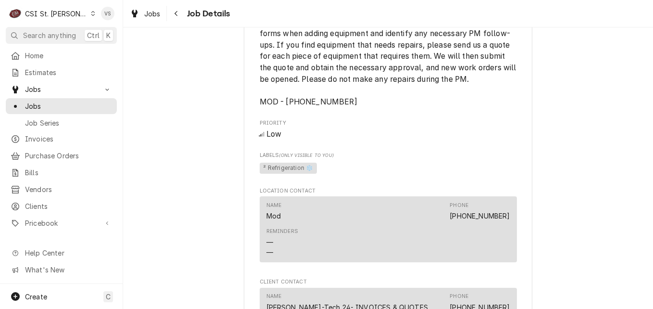
scroll to position [1202, 0]
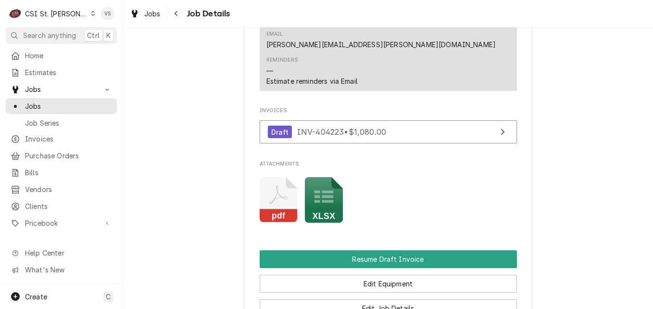
click at [282, 223] on icon "Attachments" at bounding box center [279, 200] width 38 height 46
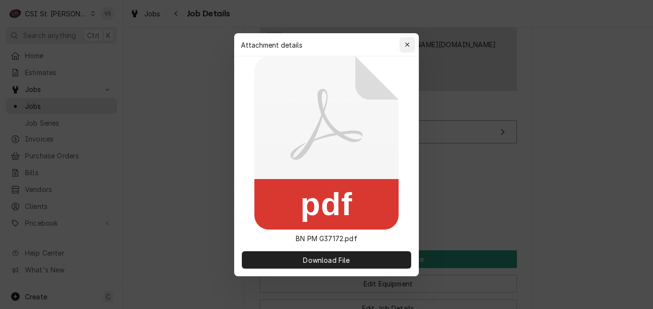
click at [405, 45] on icon "button" at bounding box center [407, 44] width 5 height 7
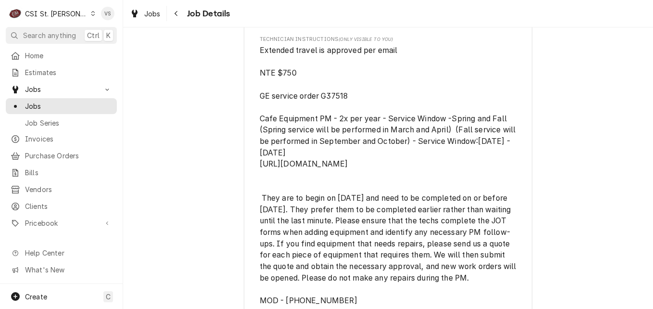
scroll to position [721, 0]
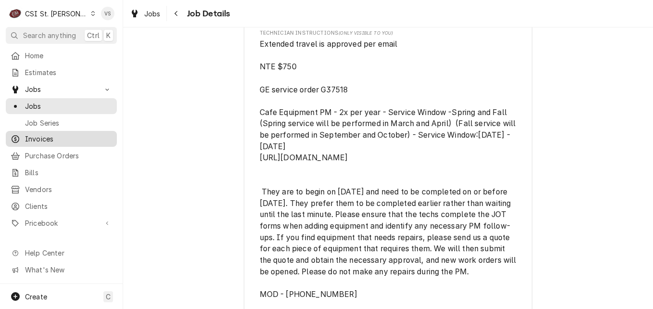
click at [35, 134] on span "Invoices" at bounding box center [68, 139] width 87 height 10
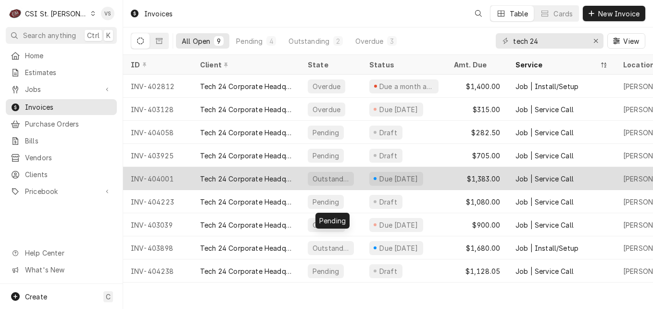
click at [165, 179] on div "INV-404001" at bounding box center [157, 178] width 69 height 23
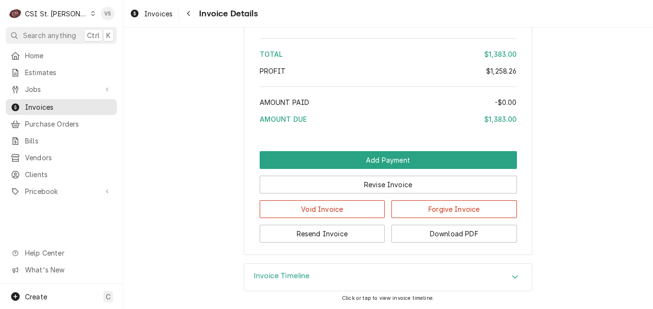
scroll to position [2001, 0]
click at [513, 275] on icon "Accordion Header" at bounding box center [515, 277] width 7 height 8
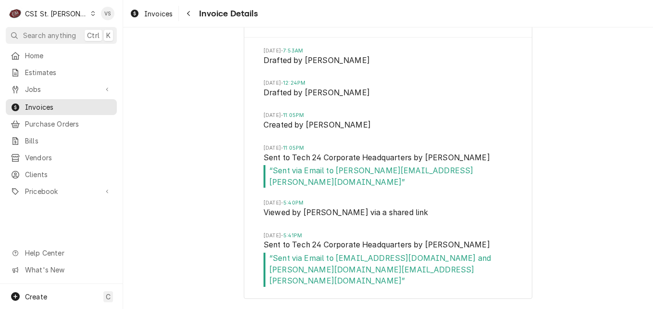
scroll to position [2232, 0]
click at [59, 104] on span "Invoices" at bounding box center [68, 107] width 87 height 10
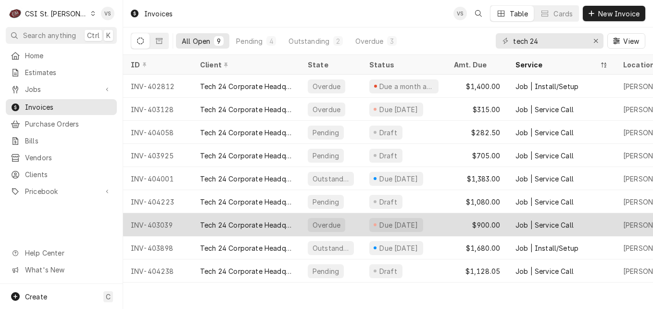
click at [434, 222] on div "Due [DATE]" at bounding box center [404, 224] width 85 height 23
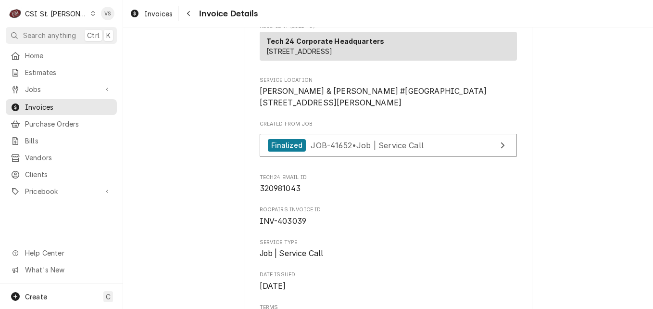
scroll to position [192, 0]
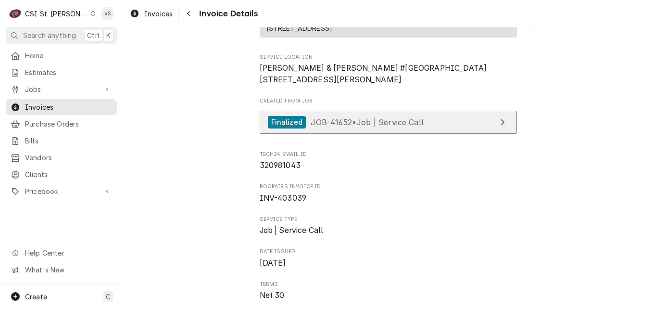
click at [400, 126] on span "JOB-41652 • Job | Service Call" at bounding box center [367, 122] width 113 height 10
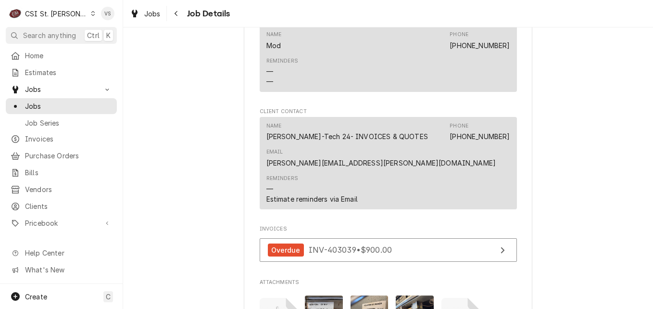
scroll to position [1213, 0]
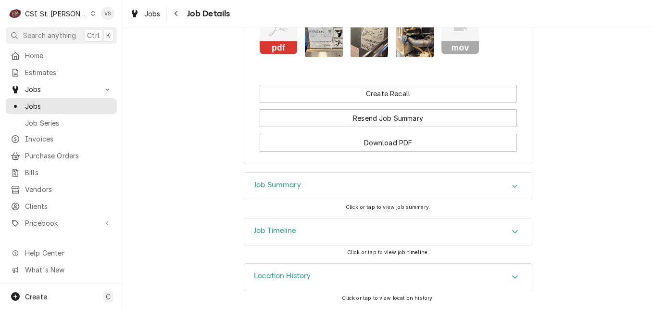
click at [278, 46] on rect "Attachments" at bounding box center [279, 47] width 38 height 13
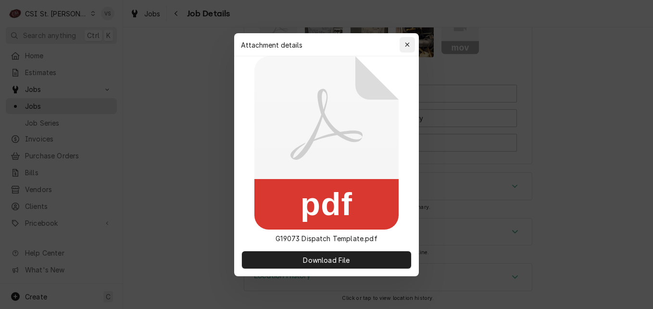
click at [408, 48] on div "button" at bounding box center [407, 45] width 10 height 10
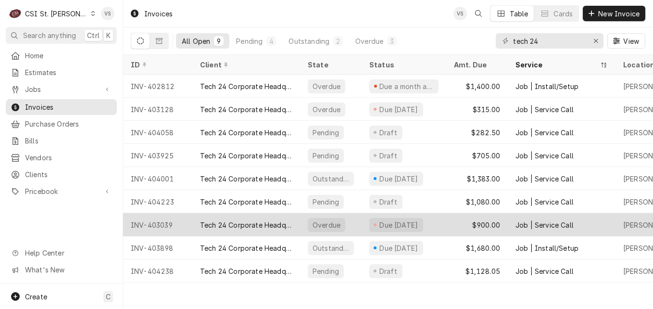
click at [282, 224] on div "Tech 24 Corporate Headquarters" at bounding box center [246, 225] width 92 height 10
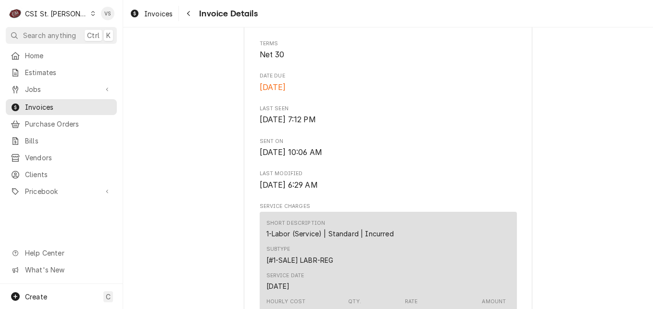
scroll to position [144, 0]
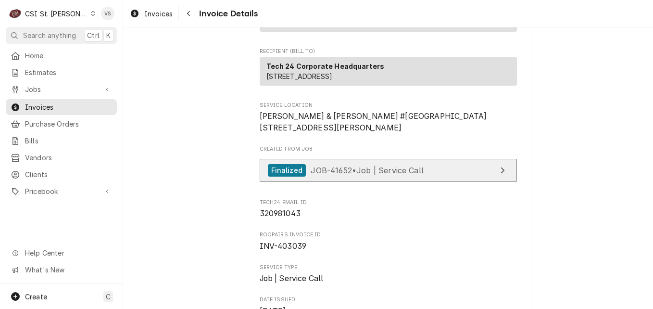
click at [371, 175] on span "JOB-41652 • Job | Service Call" at bounding box center [367, 170] width 113 height 10
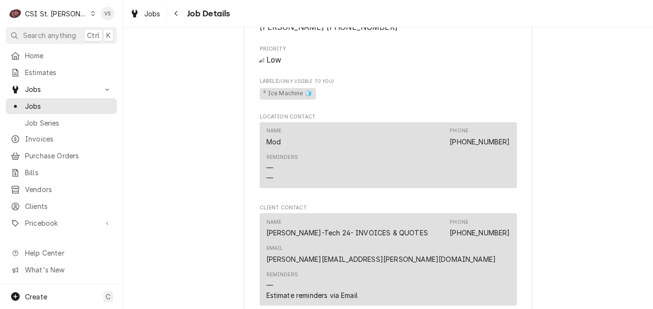
scroll to position [1213, 0]
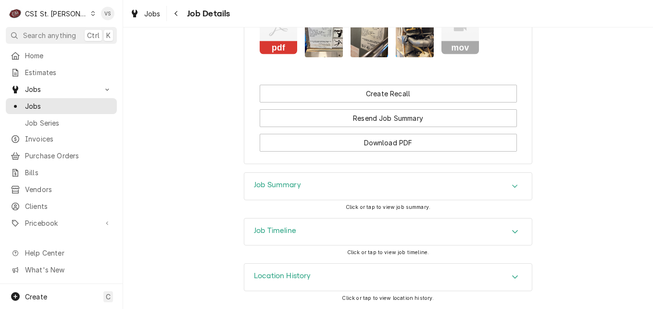
click at [275, 44] on rect "Attachments" at bounding box center [279, 47] width 38 height 13
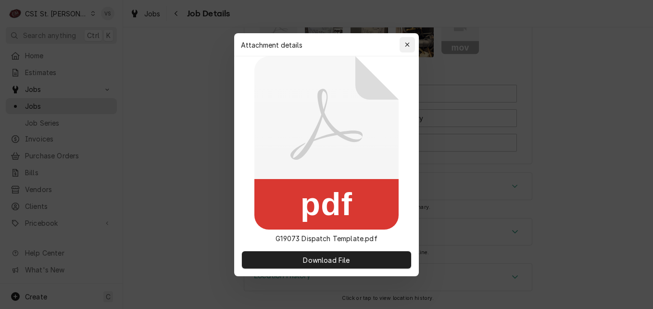
click at [412, 43] on div "button" at bounding box center [407, 45] width 10 height 10
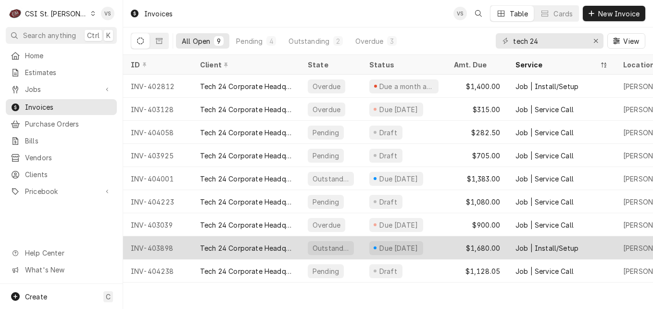
click at [293, 251] on div "Tech 24 Corporate Headquarters" at bounding box center [246, 247] width 108 height 23
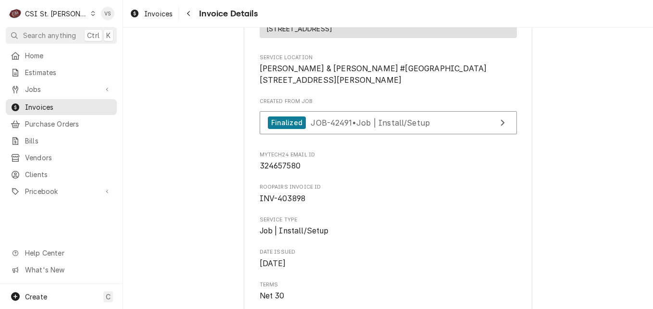
scroll to position [192, 0]
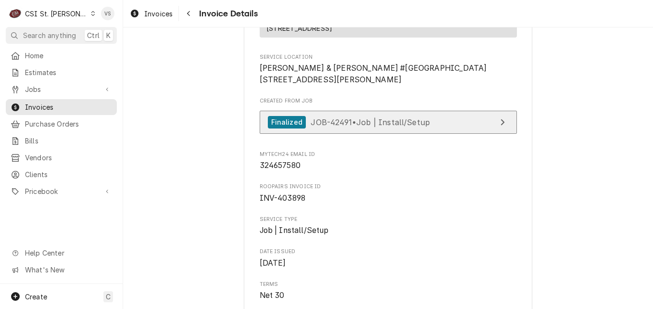
click at [391, 126] on span "JOB-42491 • Job | Install/Setup" at bounding box center [370, 122] width 119 height 10
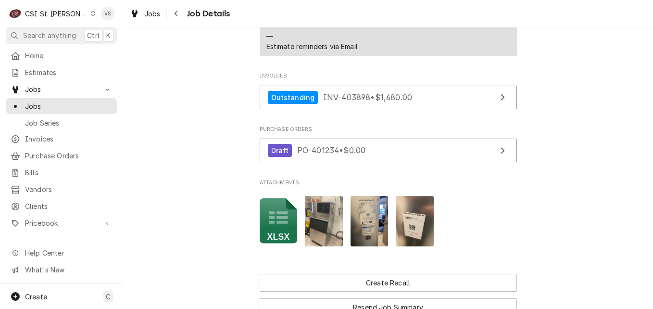
scroll to position [1250, 0]
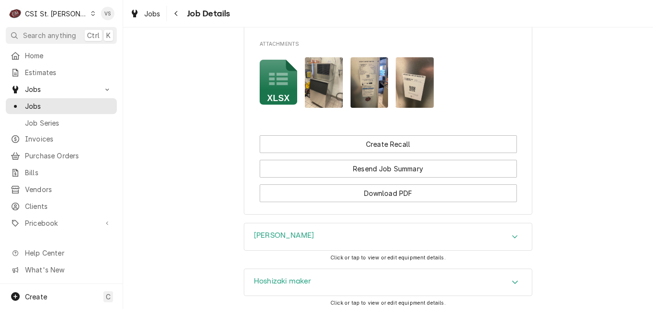
click at [277, 104] on rect "Attachments" at bounding box center [279, 98] width 38 height 13
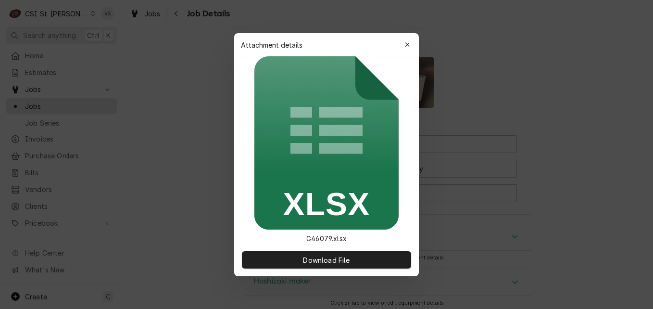
click at [409, 45] on icon "button" at bounding box center [407, 44] width 5 height 7
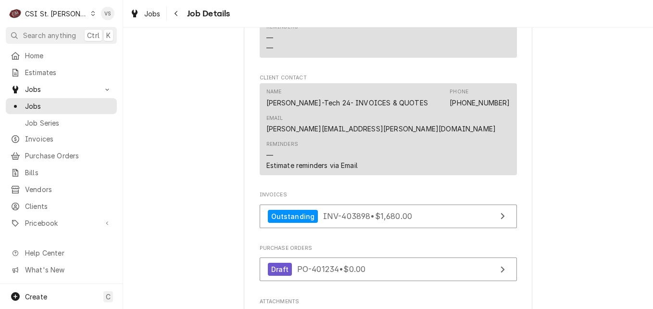
scroll to position [1010, 0]
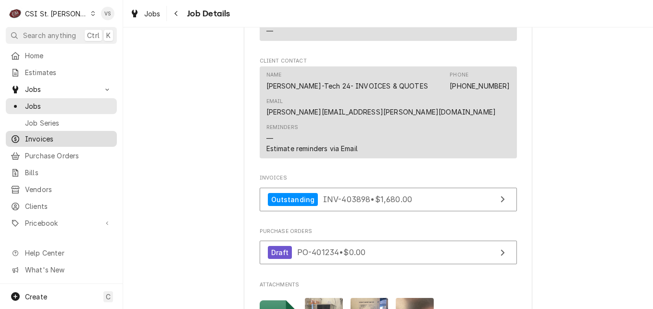
click at [47, 134] on span "Invoices" at bounding box center [68, 139] width 87 height 10
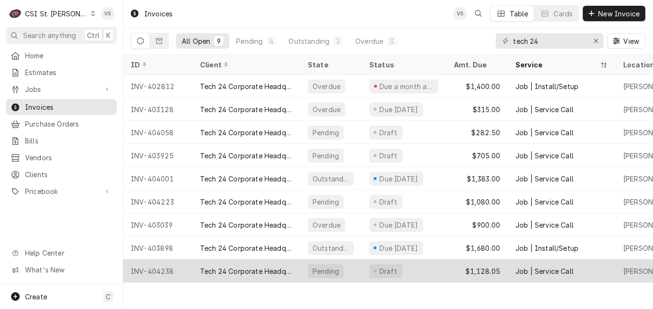
click at [234, 268] on div "Tech 24 Corporate Headquarters" at bounding box center [246, 271] width 92 height 10
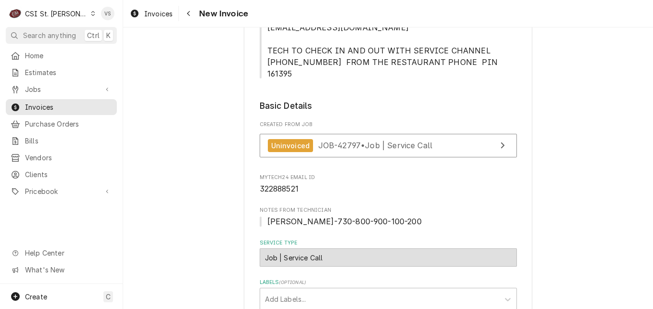
scroll to position [247, 0]
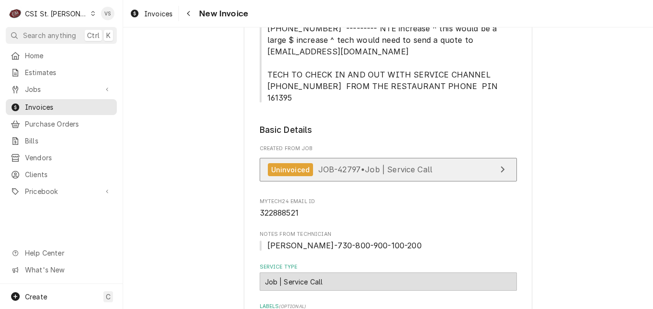
click at [350, 164] on span "JOB-42797 • Job | Service Call" at bounding box center [375, 169] width 114 height 10
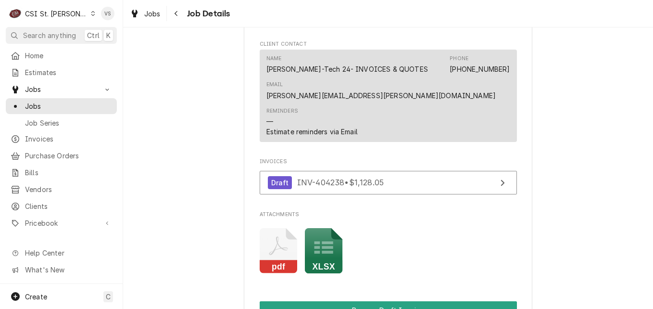
scroll to position [1202, 0]
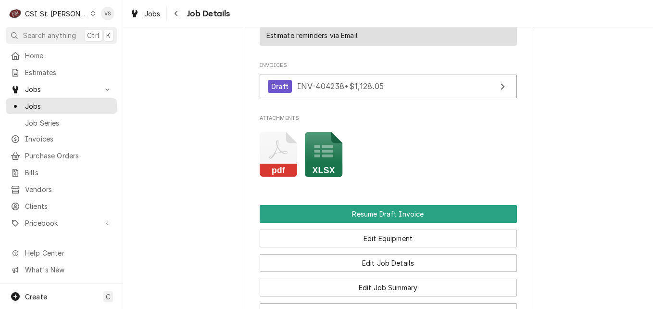
click at [281, 177] on icon "Attachments" at bounding box center [279, 155] width 38 height 46
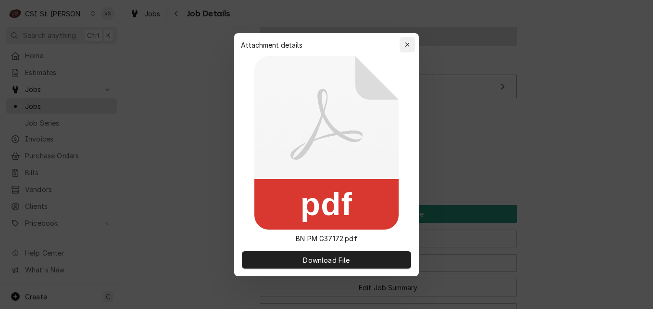
click at [406, 45] on icon "button" at bounding box center [407, 44] width 5 height 7
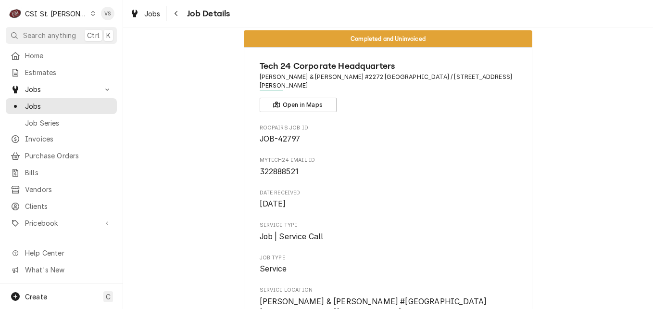
scroll to position [0, 0]
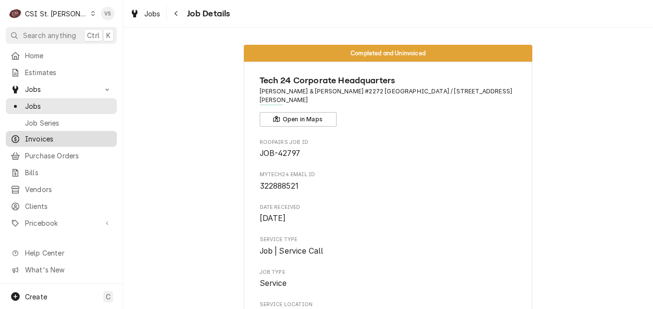
click at [59, 136] on span "Invoices" at bounding box center [68, 139] width 87 height 10
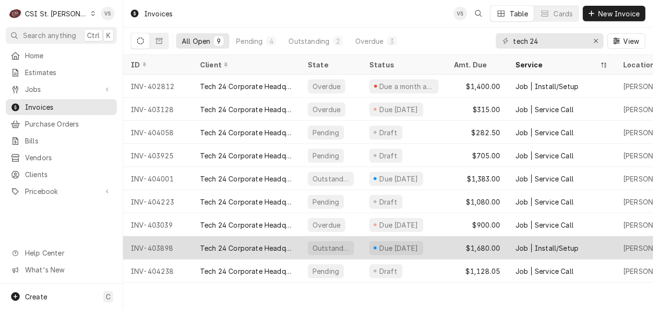
click at [260, 243] on div "Tech 24 Corporate Headquarters" at bounding box center [246, 248] width 92 height 10
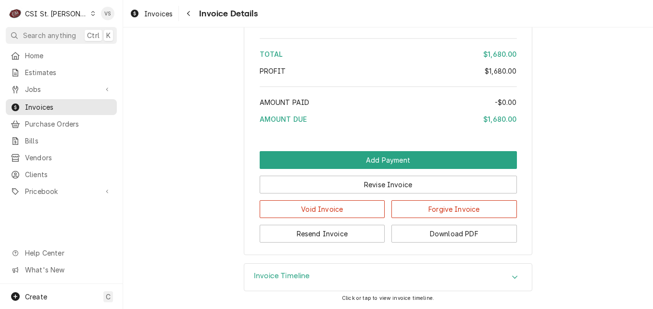
scroll to position [1513, 0]
click at [516, 276] on div "Accordion Header" at bounding box center [515, 277] width 14 height 12
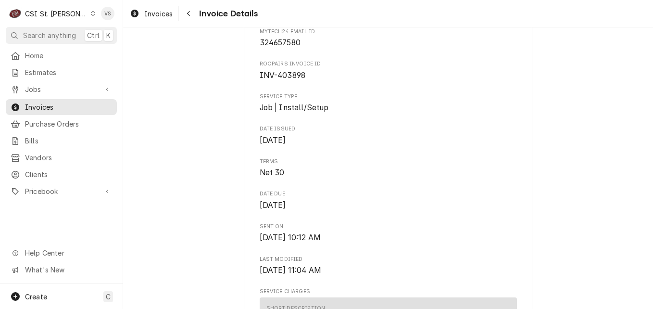
scroll to position [311, 0]
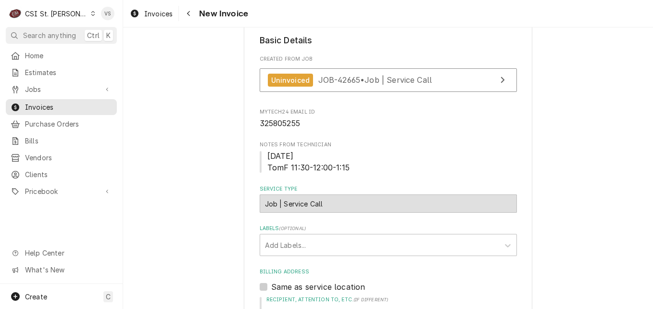
scroll to position [288, 0]
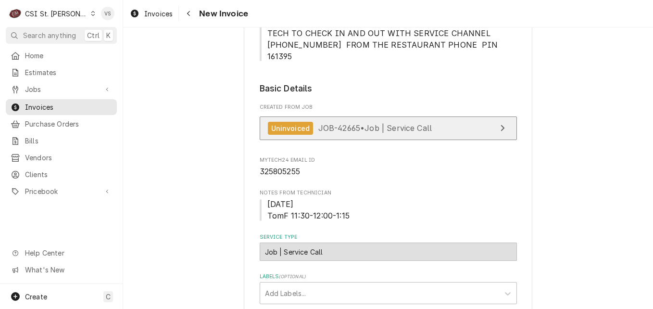
click at [416, 122] on div "Uninvoiced JOB-42665 • Job | Service Call" at bounding box center [350, 128] width 164 height 13
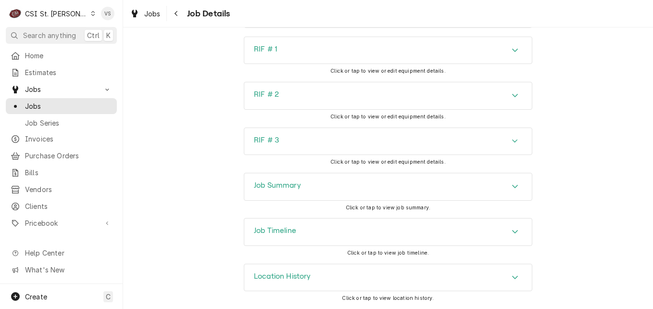
scroll to position [1465, 0]
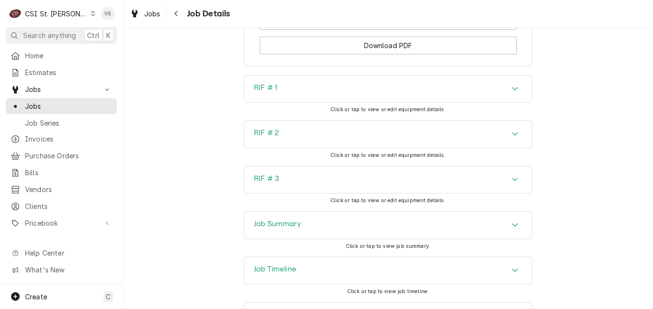
click at [311, 230] on div "Job Summary" at bounding box center [387, 225] width 287 height 27
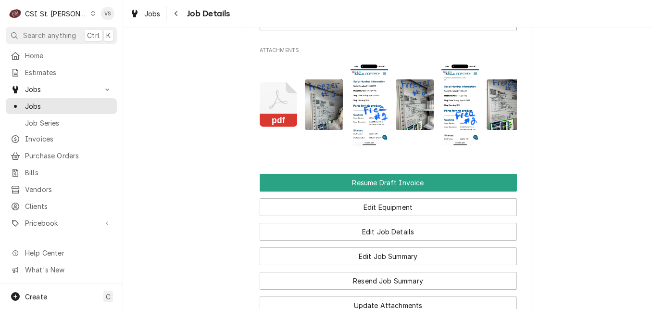
scroll to position [1032, 0]
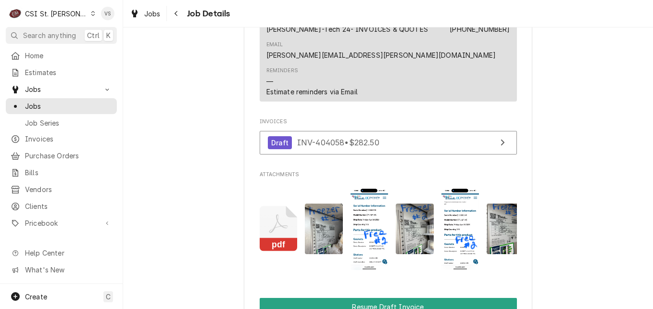
click at [264, 228] on icon "Attachments" at bounding box center [279, 229] width 38 height 46
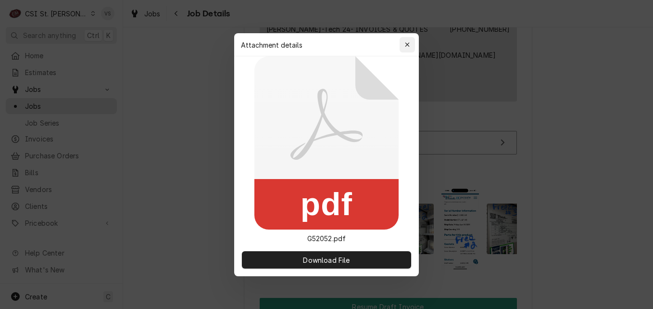
click at [409, 42] on icon "button" at bounding box center [407, 44] width 5 height 7
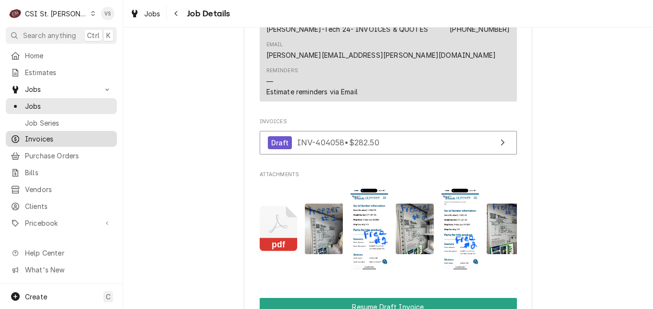
click at [61, 135] on span "Invoices" at bounding box center [68, 139] width 87 height 10
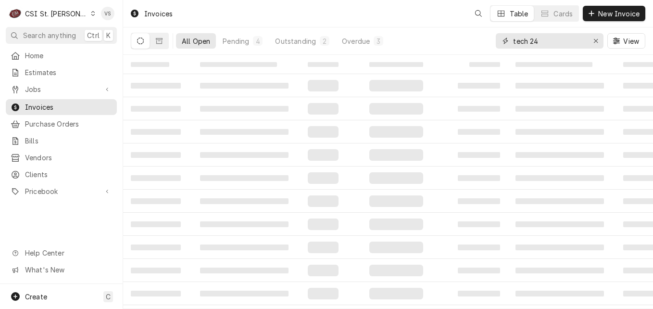
click at [538, 38] on input "tech 24" at bounding box center [549, 40] width 72 height 15
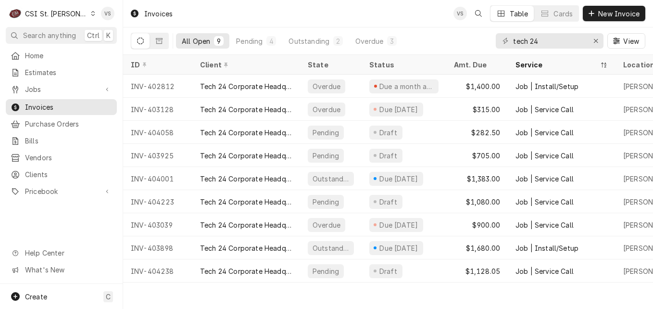
click at [444, 288] on div "Invoices VS Table Cards New Invoice All Open 9 Pending 4 Outstanding 2 Overdue …" at bounding box center [388, 154] width 530 height 309
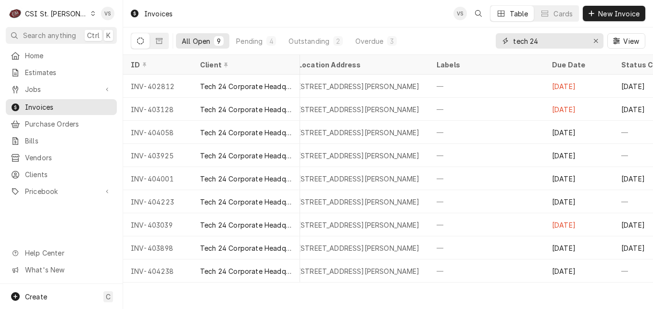
drag, startPoint x: 544, startPoint y: 44, endPoint x: 500, endPoint y: 42, distance: 44.3
click at [500, 42] on div "tech 24" at bounding box center [550, 40] width 108 height 15
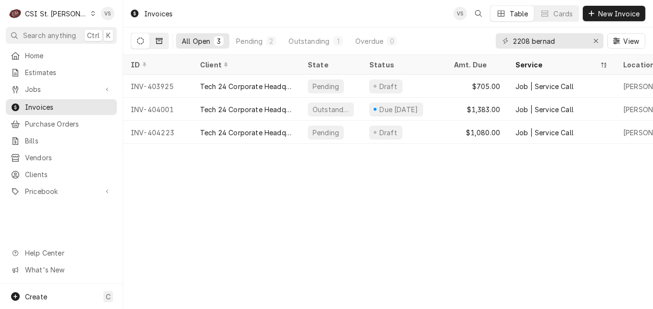
click at [163, 45] on button "Dynamic Content Wrapper" at bounding box center [159, 40] width 18 height 15
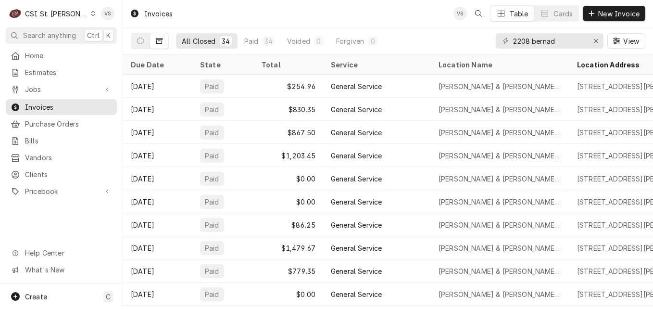
scroll to position [49, 0]
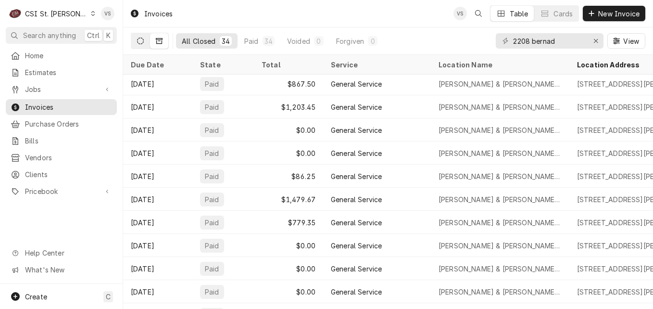
click at [140, 41] on icon "Dynamic Content Wrapper" at bounding box center [140, 40] width 7 height 7
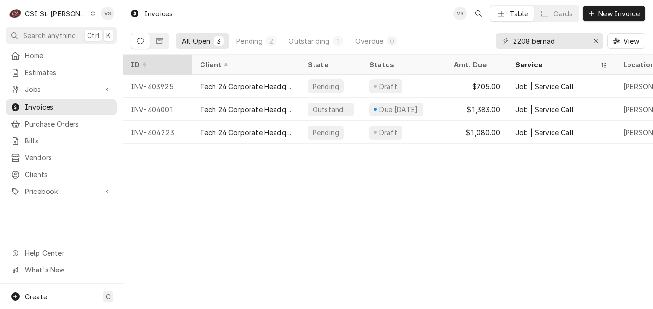
scroll to position [0, 0]
drag, startPoint x: 555, startPoint y: 40, endPoint x: 474, endPoint y: 42, distance: 80.8
click at [474, 42] on div "All Open 3 Pending 2 Outstanding 1 Overdue 0 2208 bernad View" at bounding box center [388, 40] width 514 height 27
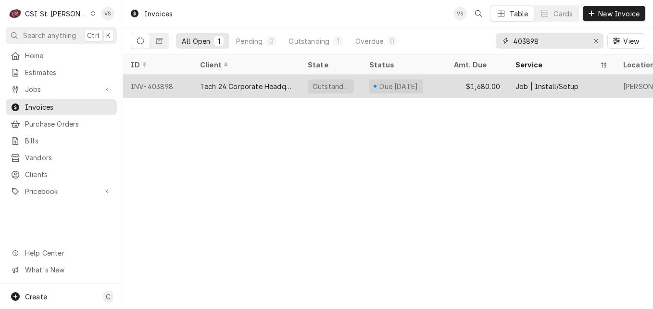
type input "403898"
click at [256, 84] on div "Tech 24 Corporate Headquarters" at bounding box center [246, 86] width 92 height 10
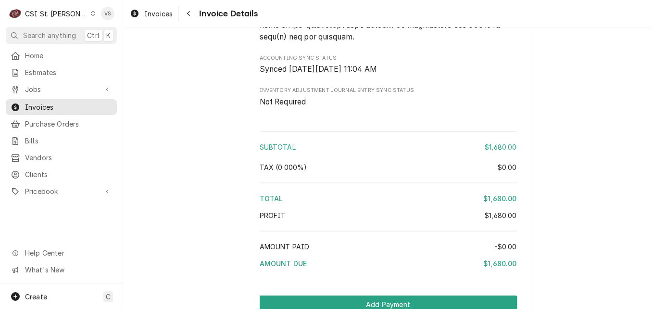
scroll to position [1513, 0]
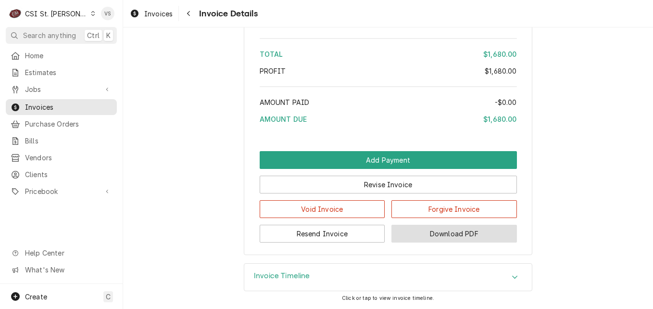
click at [463, 233] on button "Download PDF" at bounding box center [453, 234] width 125 height 18
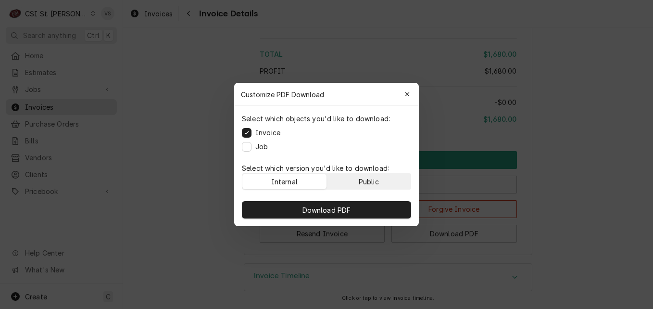
click at [388, 179] on button "Public" at bounding box center [369, 181] width 84 height 15
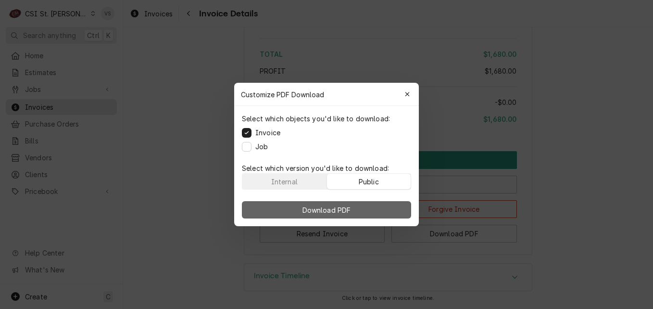
click at [383, 207] on button "Download PDF" at bounding box center [326, 209] width 169 height 17
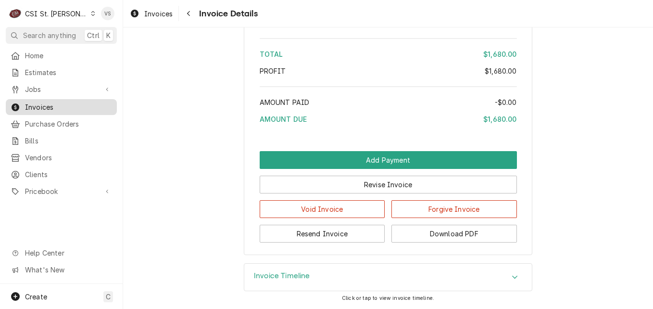
click at [71, 105] on span "Invoices" at bounding box center [68, 107] width 87 height 10
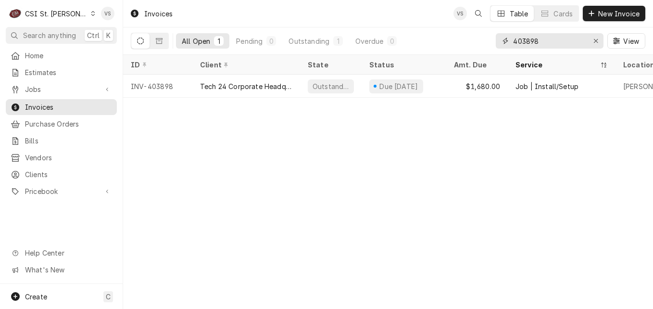
drag, startPoint x: 541, startPoint y: 41, endPoint x: 522, endPoint y: 41, distance: 19.7
click at [522, 41] on input "403898" at bounding box center [549, 40] width 72 height 15
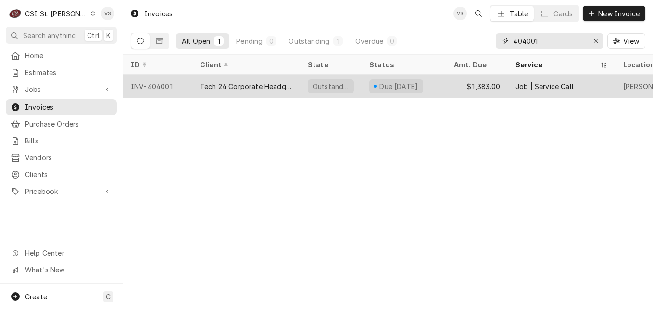
type input "404001"
click at [179, 92] on div "INV-404001" at bounding box center [157, 86] width 69 height 23
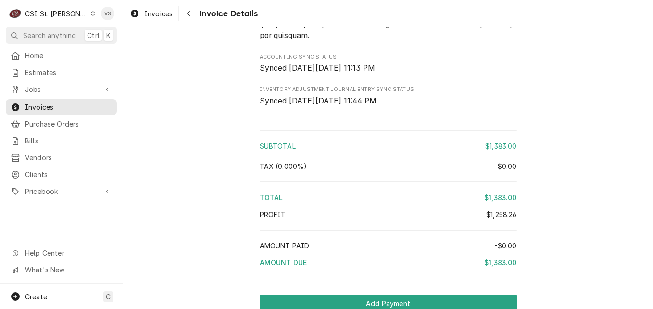
scroll to position [2001, 0]
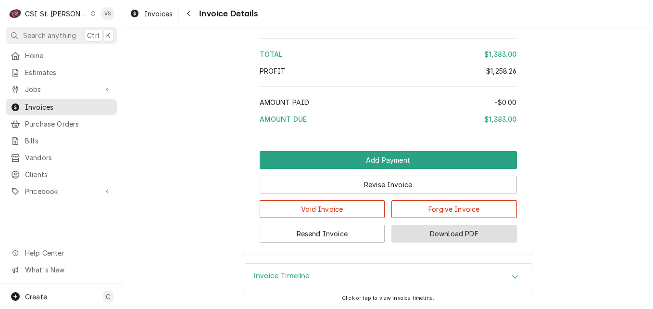
click at [438, 231] on button "Download PDF" at bounding box center [453, 234] width 125 height 18
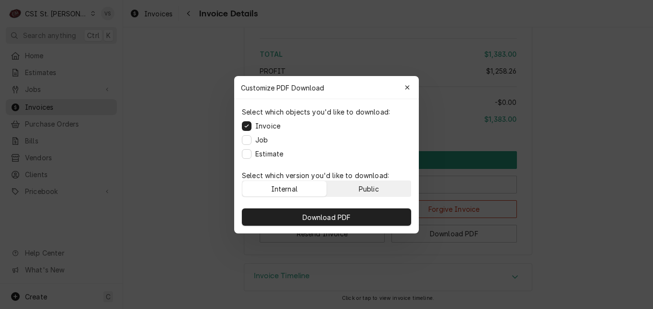
click at [377, 184] on div "Public" at bounding box center [369, 188] width 20 height 10
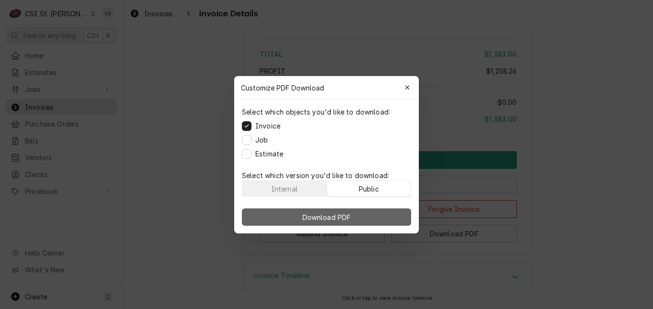
click at [378, 212] on button "Download PDF" at bounding box center [326, 216] width 169 height 17
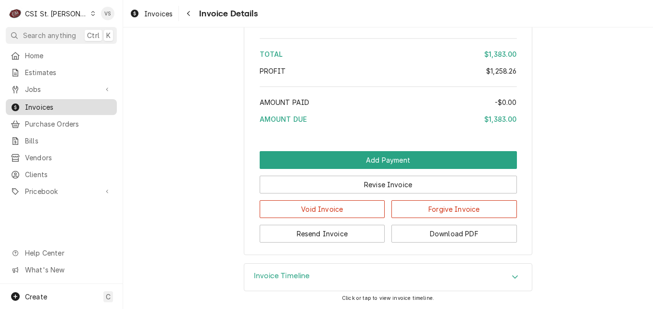
click at [68, 108] on span "Invoices" at bounding box center [68, 107] width 87 height 10
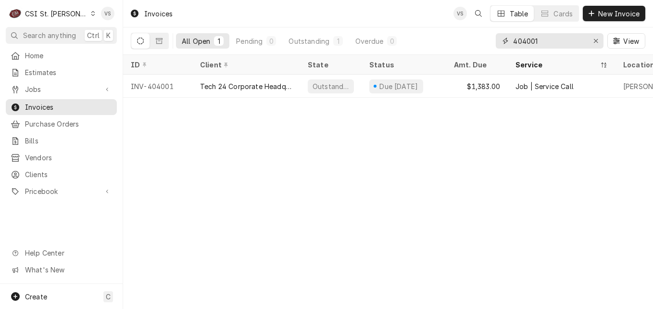
drag, startPoint x: 544, startPoint y: 45, endPoint x: 497, endPoint y: 42, distance: 47.2
click at [490, 45] on div "All Open 1 Pending 0 Outstanding 1 Overdue 0 404001 View" at bounding box center [388, 40] width 514 height 27
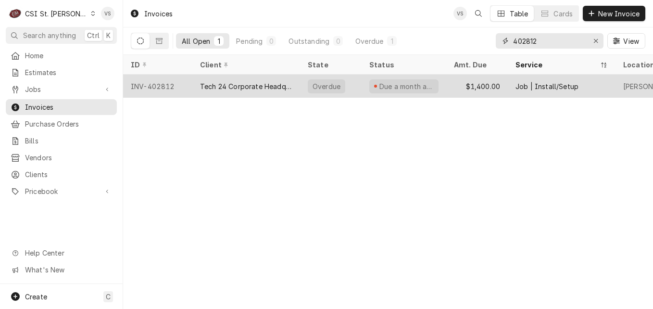
type input "402812"
click at [256, 81] on div "Tech 24 Corporate Headquarters" at bounding box center [246, 86] width 92 height 10
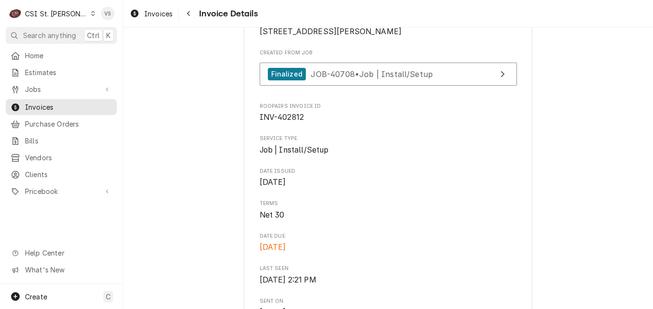
scroll to position [288, 0]
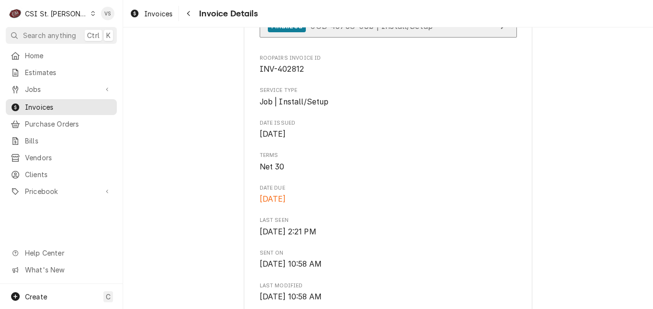
click at [380, 33] on div "Finalized JOB-40708 • Job | Install/Setup" at bounding box center [350, 26] width 165 height 13
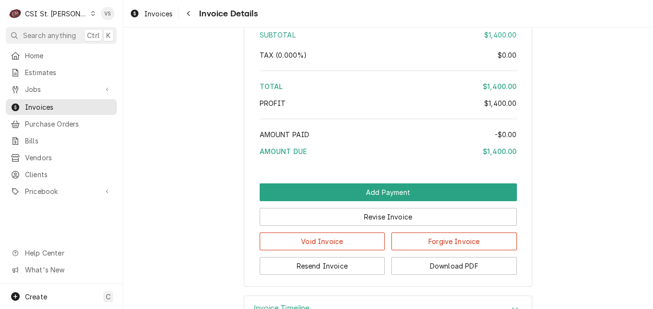
scroll to position [1897, 0]
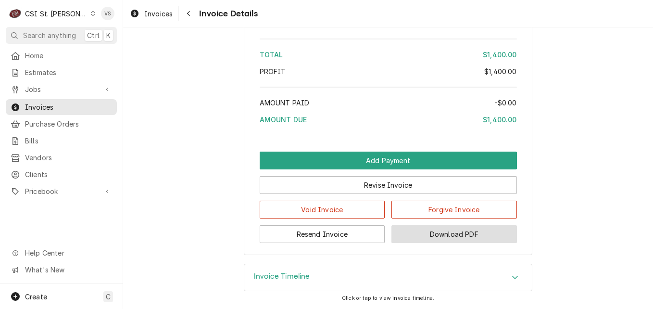
click at [432, 236] on button "Download PDF" at bounding box center [453, 234] width 125 height 18
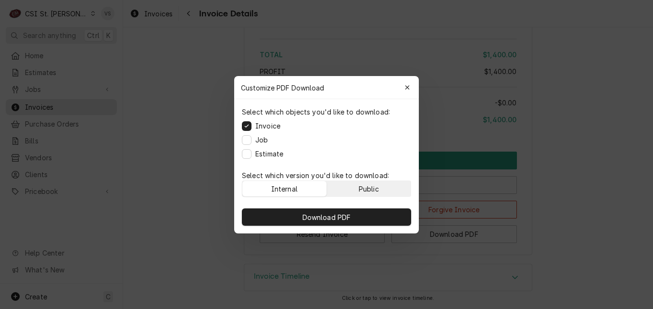
click at [372, 188] on div "Public" at bounding box center [369, 188] width 20 height 10
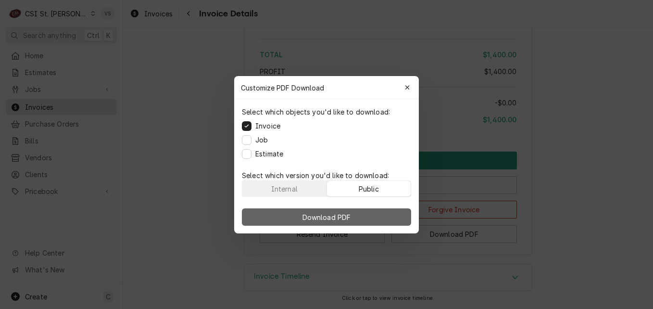
click at [380, 213] on button "Download PDF" at bounding box center [326, 216] width 169 height 17
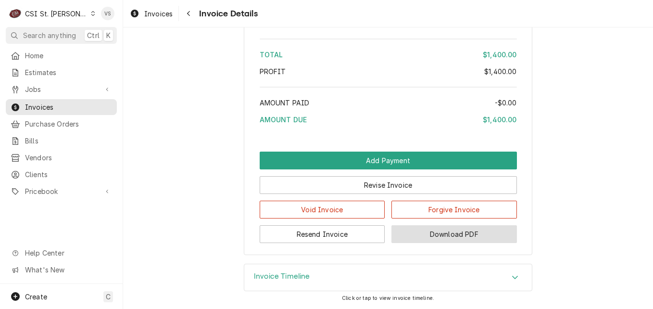
click at [442, 233] on button "Download PDF" at bounding box center [453, 234] width 125 height 18
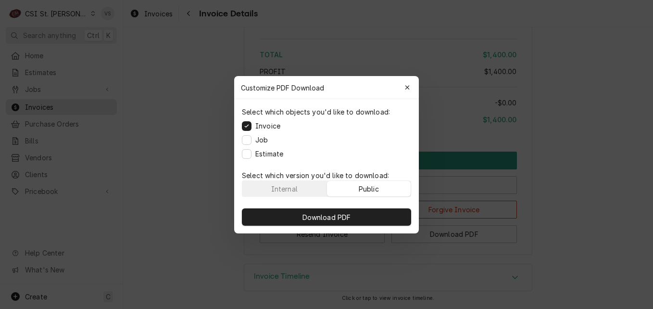
click at [370, 187] on div "Public" at bounding box center [369, 188] width 20 height 10
click at [386, 187] on button "Public" at bounding box center [369, 188] width 84 height 15
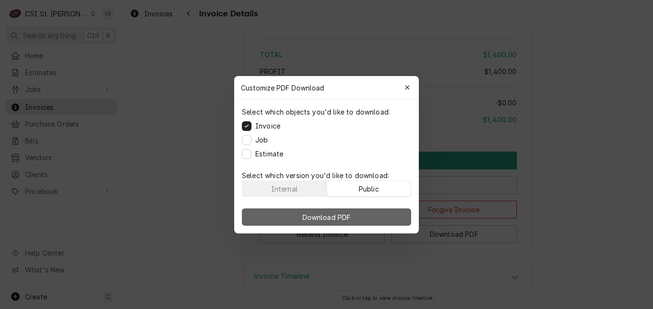
click at [382, 218] on button "Download PDF" at bounding box center [326, 216] width 169 height 17
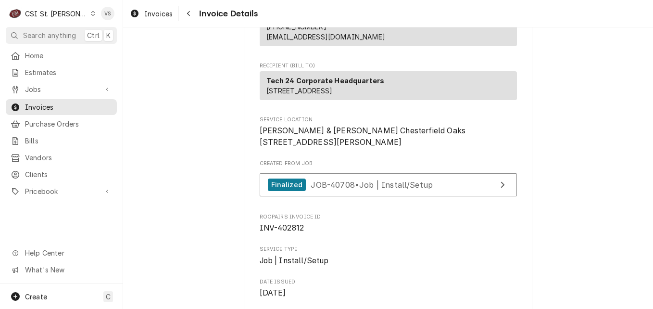
scroll to position [144, 0]
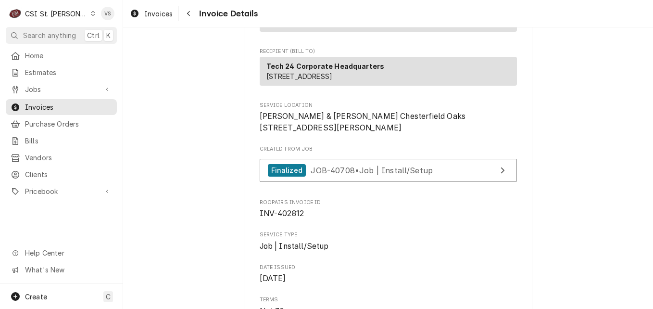
click at [63, 103] on span "Invoices" at bounding box center [68, 107] width 87 height 10
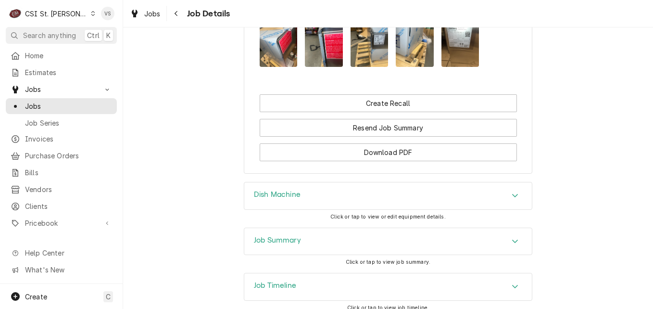
scroll to position [1442, 0]
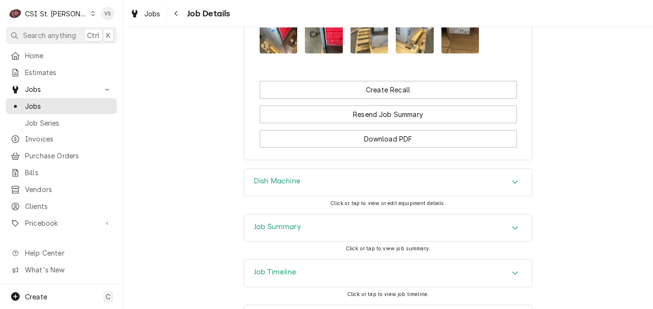
click at [277, 225] on h3 "Job Summary" at bounding box center [277, 226] width 47 height 9
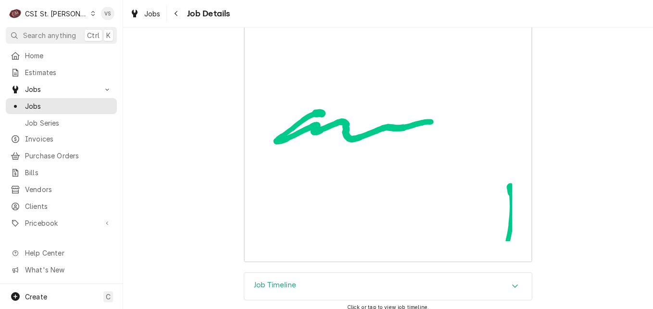
scroll to position [2902, 0]
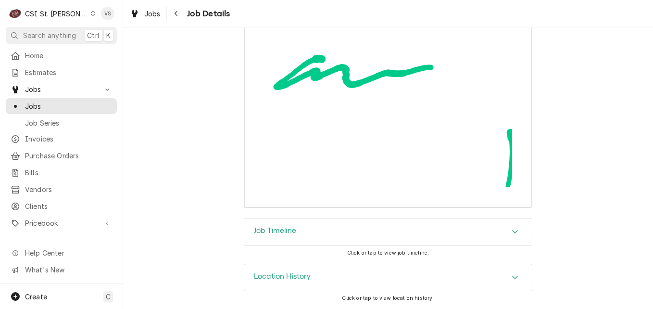
click at [512, 277] on icon "Accordion Header" at bounding box center [515, 276] width 6 height 3
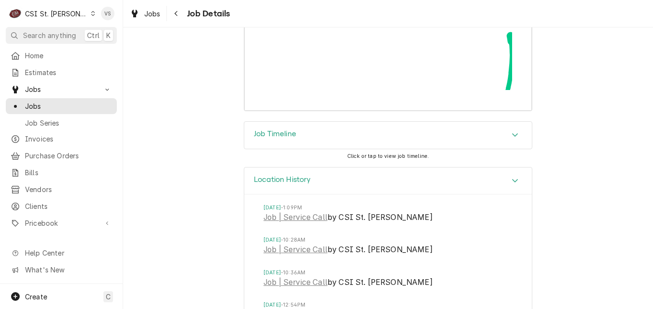
scroll to position [2998, 0]
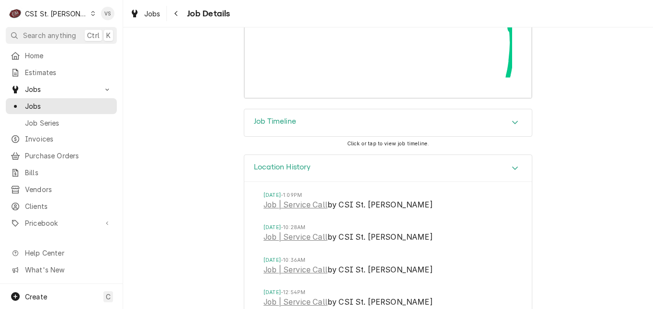
click at [512, 126] on icon "Accordion Header" at bounding box center [515, 122] width 7 height 8
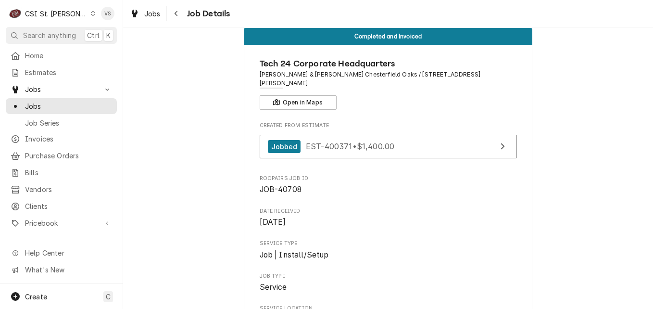
scroll to position [0, 0]
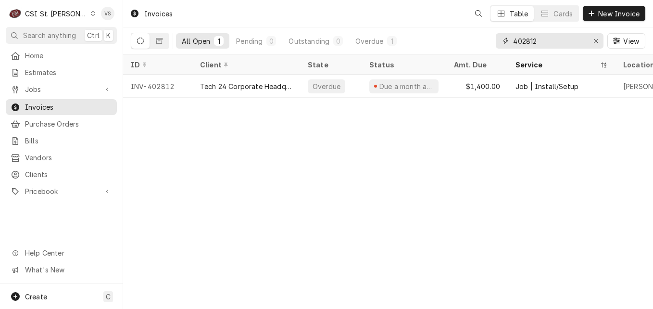
click at [537, 43] on input "402812" at bounding box center [549, 40] width 72 height 15
drag, startPoint x: 522, startPoint y: 40, endPoint x: 529, endPoint y: 62, distance: 22.2
click at [522, 40] on input "402812" at bounding box center [549, 40] width 72 height 15
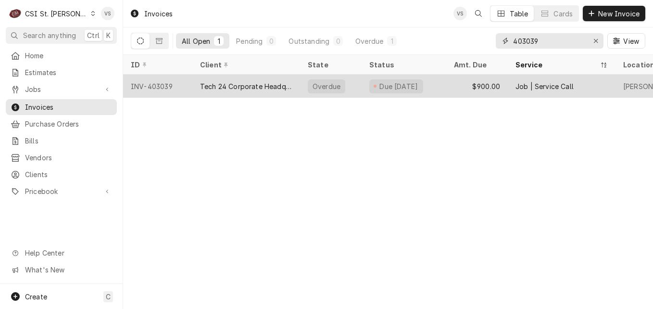
type input "403039"
click at [267, 82] on div "Tech 24 Corporate Headquarters" at bounding box center [246, 86] width 92 height 10
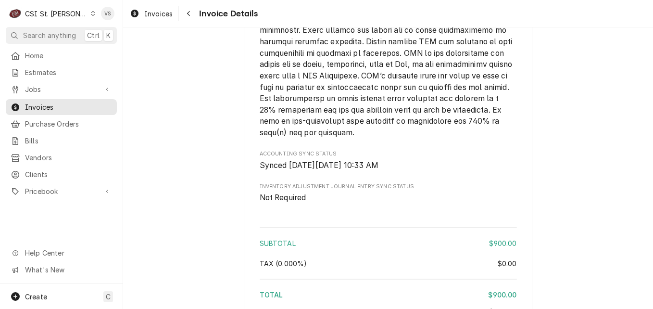
scroll to position [1752, 0]
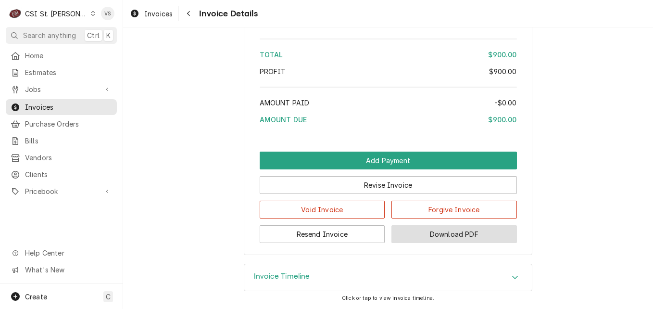
click at [469, 238] on button "Download PDF" at bounding box center [453, 234] width 125 height 18
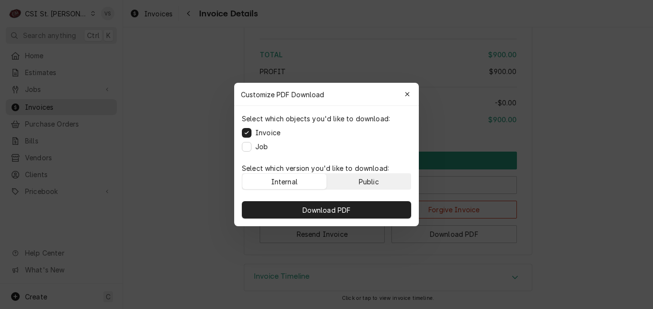
click at [370, 183] on div "Public" at bounding box center [369, 181] width 20 height 10
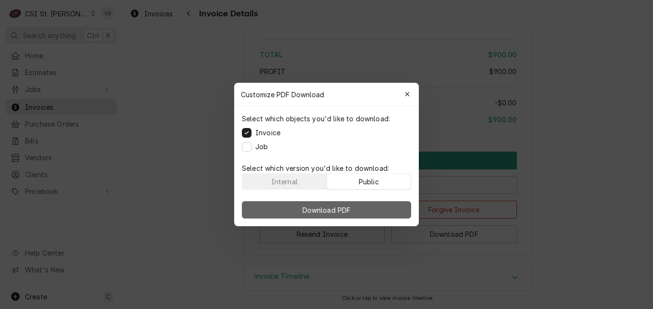
click at [365, 210] on button "Download PDF" at bounding box center [326, 209] width 169 height 17
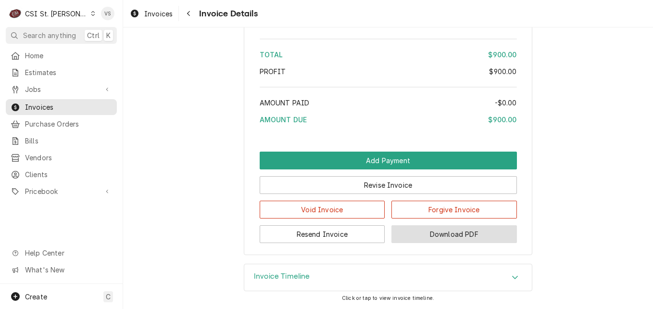
click at [434, 231] on button "Download PDF" at bounding box center [453, 234] width 125 height 18
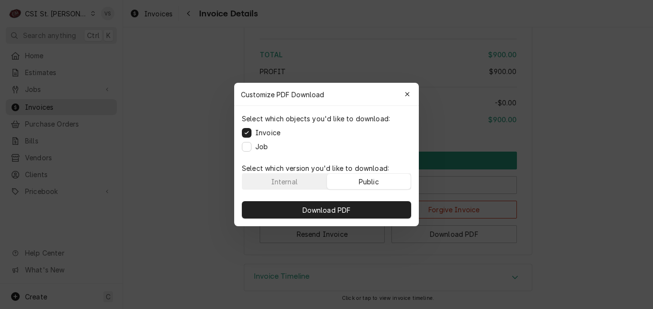
click at [389, 182] on button "Public" at bounding box center [369, 181] width 84 height 15
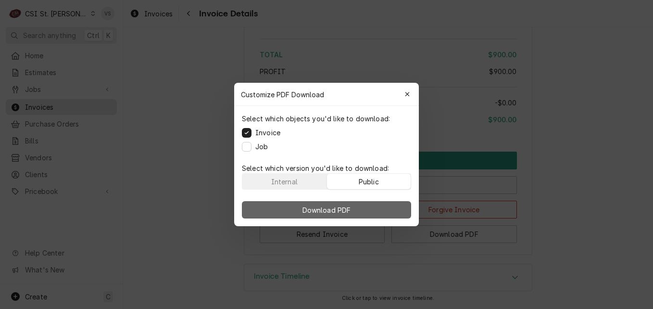
click at [388, 210] on button "Download PDF" at bounding box center [326, 209] width 169 height 17
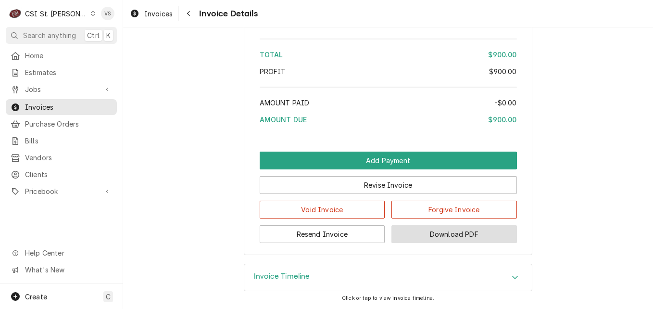
click at [441, 234] on button "Download PDF" at bounding box center [453, 234] width 125 height 18
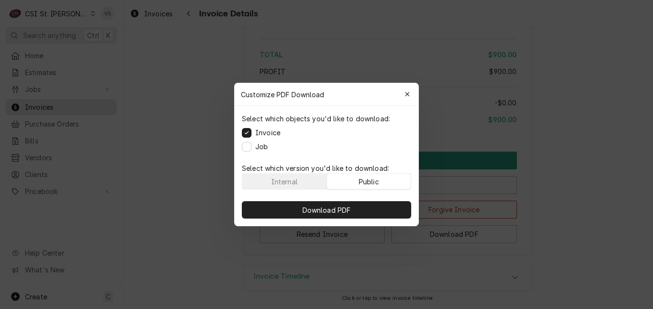
click at [375, 179] on div "Public" at bounding box center [369, 181] width 20 height 10
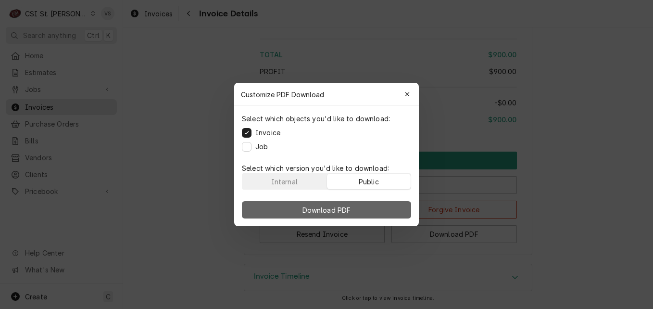
click at [374, 202] on button "Download PDF" at bounding box center [326, 209] width 169 height 17
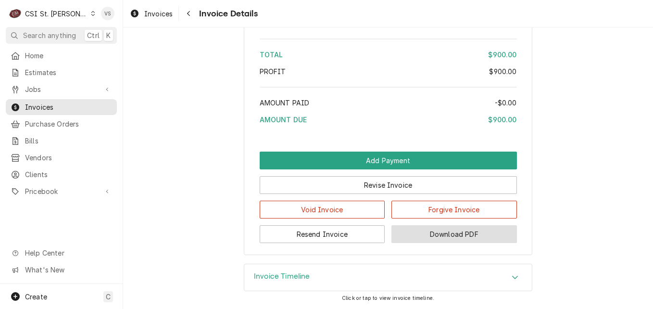
click at [433, 231] on button "Download PDF" at bounding box center [453, 234] width 125 height 18
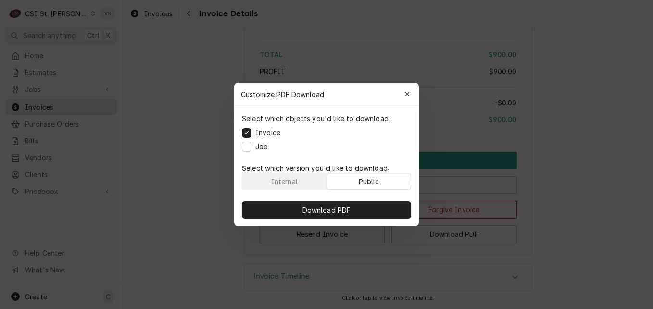
click at [382, 185] on button "Public" at bounding box center [369, 181] width 84 height 15
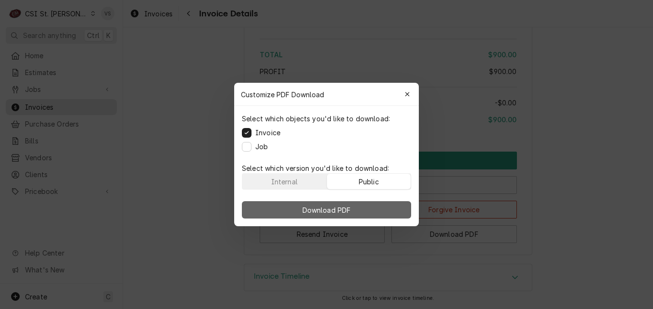
click at [380, 204] on button "Download PDF" at bounding box center [326, 209] width 169 height 17
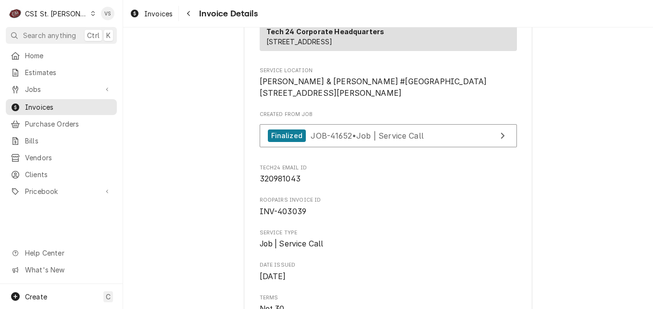
scroll to position [192, 0]
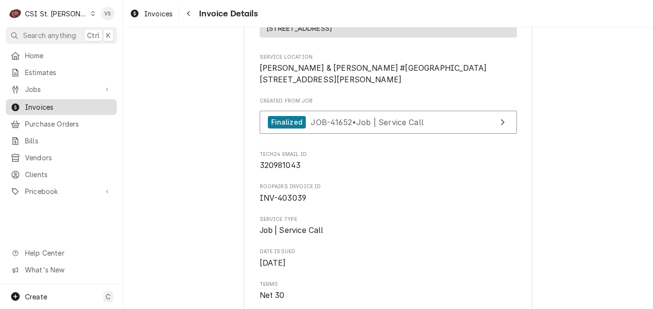
click at [51, 103] on span "Invoices" at bounding box center [68, 107] width 87 height 10
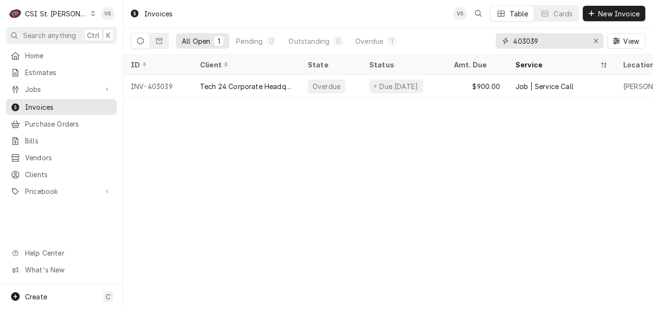
drag, startPoint x: 555, startPoint y: 42, endPoint x: 491, endPoint y: 41, distance: 63.9
click at [491, 41] on div "All Open 1 Pending 0 Outstanding 0 Overdue 1 403039 View" at bounding box center [388, 40] width 514 height 27
type input "4"
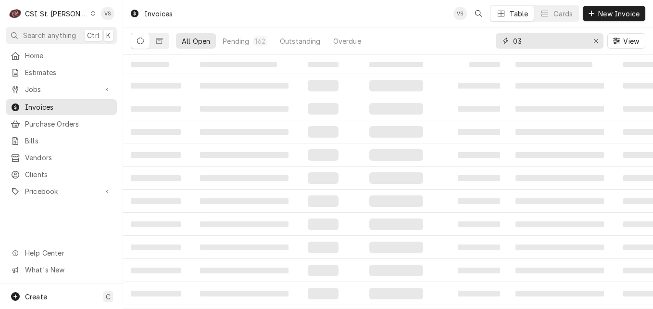
type input "0"
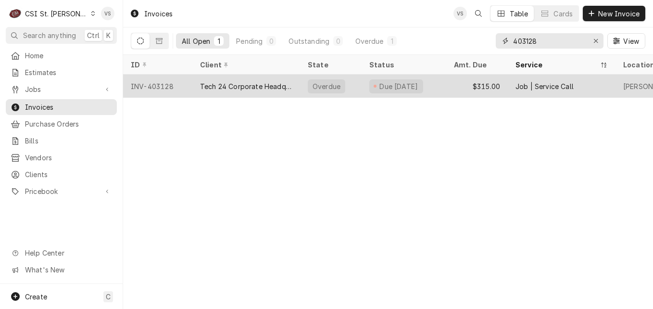
type input "403128"
click at [244, 81] on div "Tech 24 Corporate Headquarters" at bounding box center [246, 86] width 92 height 10
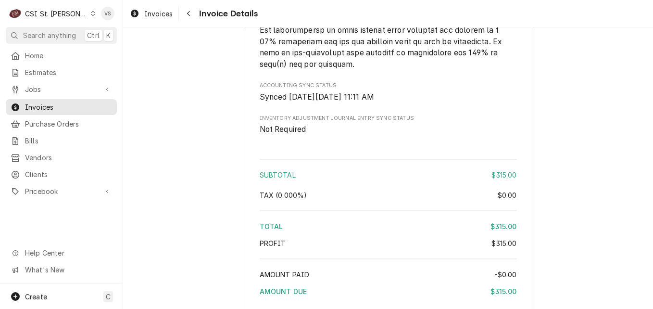
scroll to position [1742, 0]
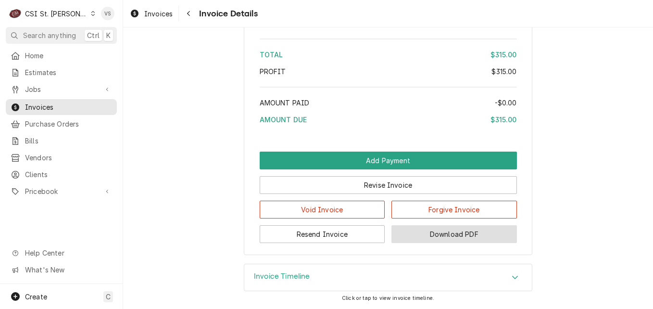
click at [485, 239] on button "Download PDF" at bounding box center [453, 234] width 125 height 18
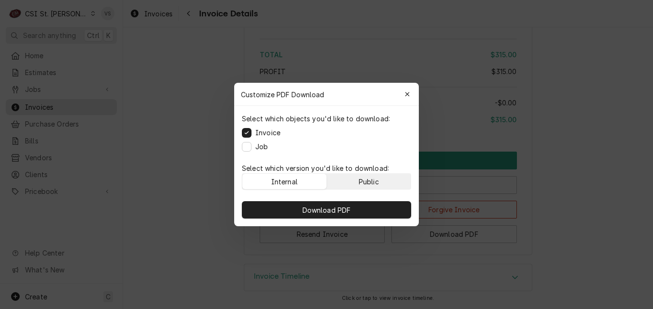
click at [380, 180] on button "Public" at bounding box center [369, 181] width 84 height 15
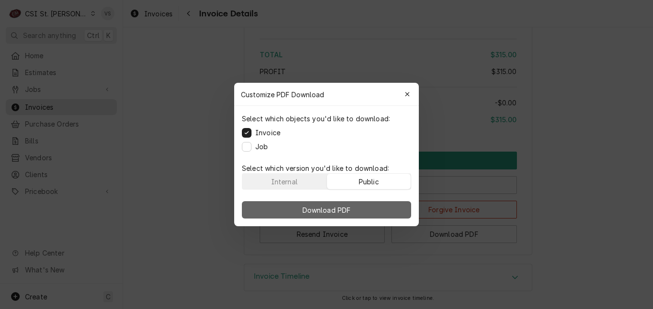
click at [384, 205] on button "Download PDF" at bounding box center [326, 209] width 169 height 17
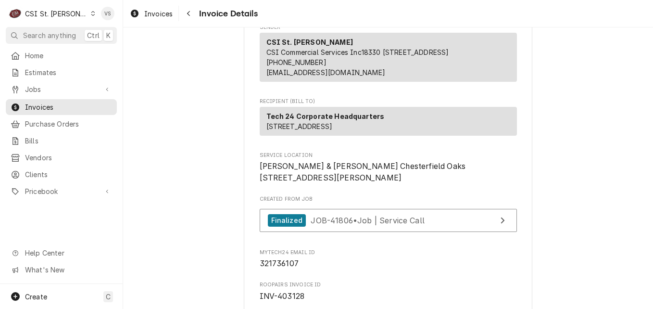
scroll to position [96, 0]
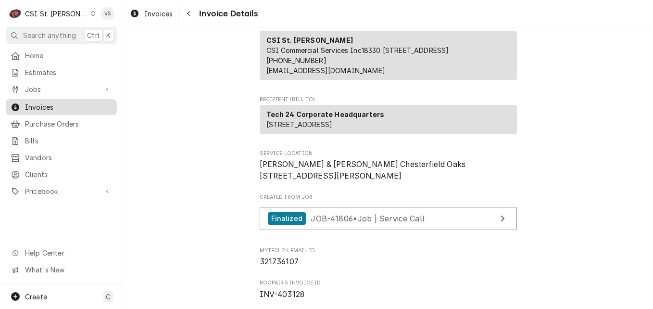
click at [57, 102] on span "Invoices" at bounding box center [68, 107] width 87 height 10
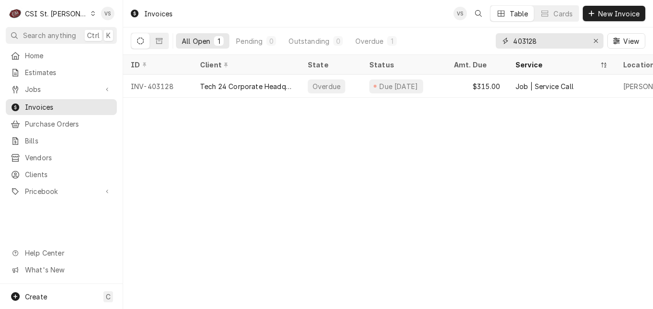
click at [496, 41] on div "403128" at bounding box center [550, 40] width 108 height 15
click at [33, 88] on span "Jobs" at bounding box center [61, 89] width 73 height 10
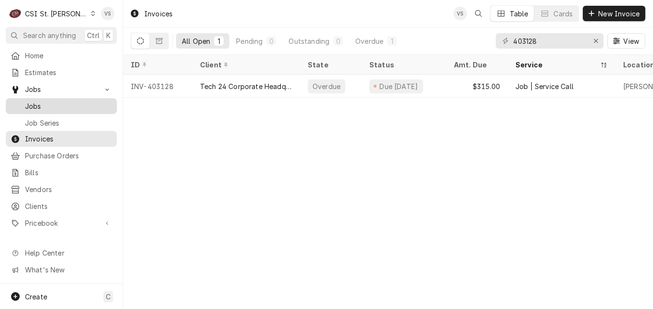
click at [45, 108] on div "Jobs" at bounding box center [61, 106] width 107 height 12
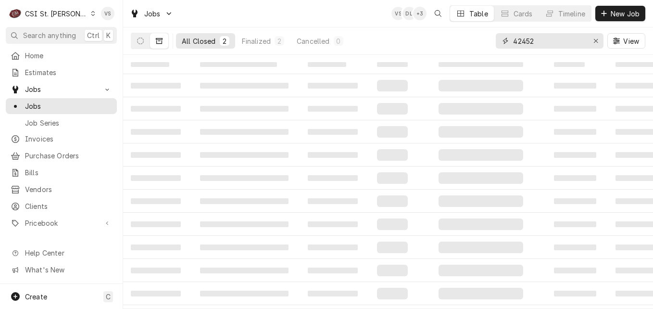
drag, startPoint x: 528, startPoint y: 42, endPoint x: 491, endPoint y: 43, distance: 37.5
click at [491, 43] on div "All Closed 2 Finalized 2 Cancelled 0 42452 View" at bounding box center [388, 40] width 514 height 27
click at [144, 42] on button "Dynamic Content Wrapper" at bounding box center [140, 40] width 18 height 15
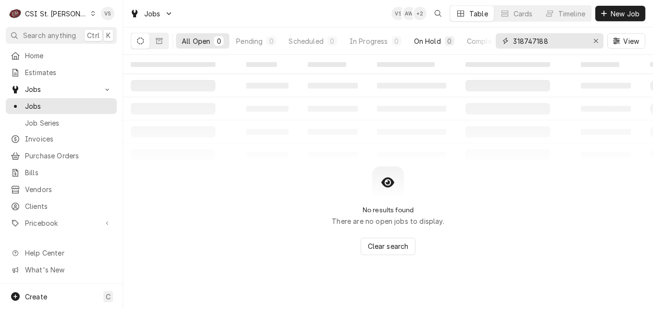
drag, startPoint x: 566, startPoint y: 41, endPoint x: 455, endPoint y: 40, distance: 110.6
click at [456, 40] on div "All Open 0 Pending 0 Scheduled 0 In Progress 0 On Hold 0 Completed 0 318747188 …" at bounding box center [388, 40] width 514 height 27
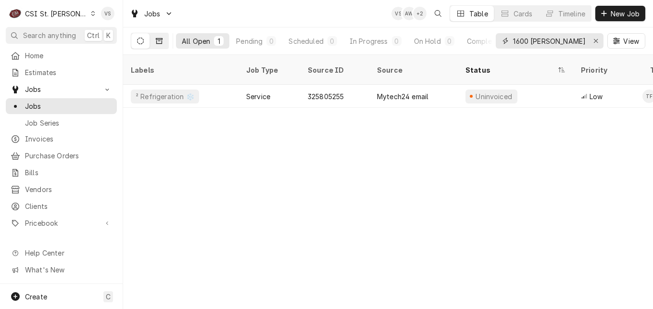
type input "1600 [PERSON_NAME]"
click at [162, 43] on icon "Dynamic Content Wrapper" at bounding box center [159, 41] width 7 height 6
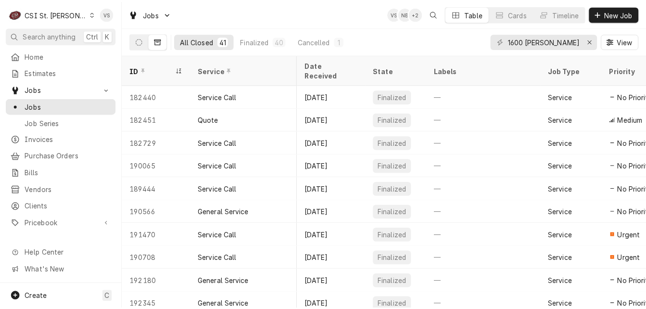
scroll to position [0, 457]
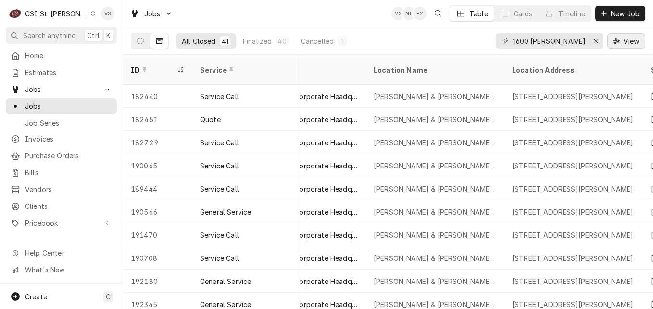
click at [631, 43] on span "View" at bounding box center [631, 41] width 20 height 10
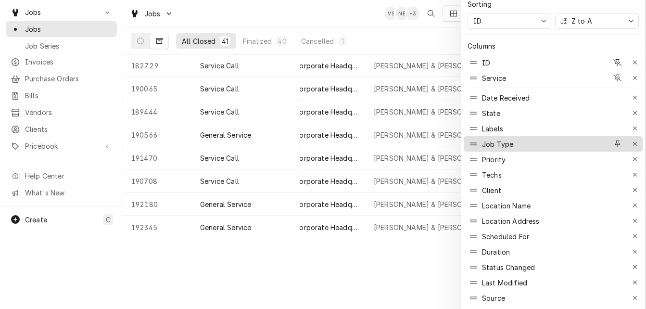
scroll to position [107, 0]
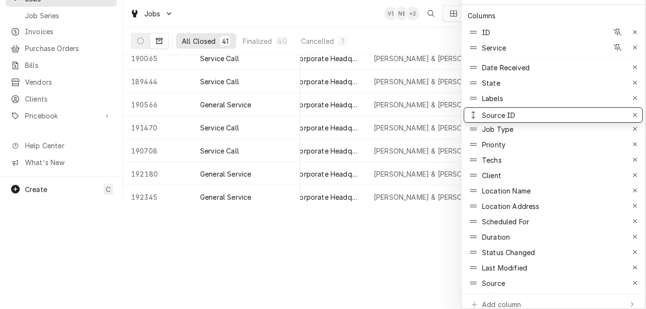
drag, startPoint x: 524, startPoint y: 277, endPoint x: 521, endPoint y: 110, distance: 167.8
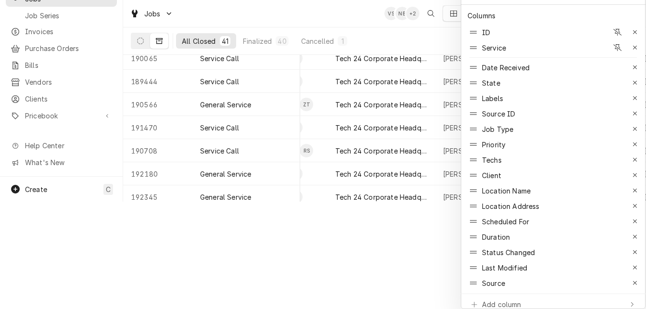
click at [338, 252] on div at bounding box center [323, 154] width 646 height 309
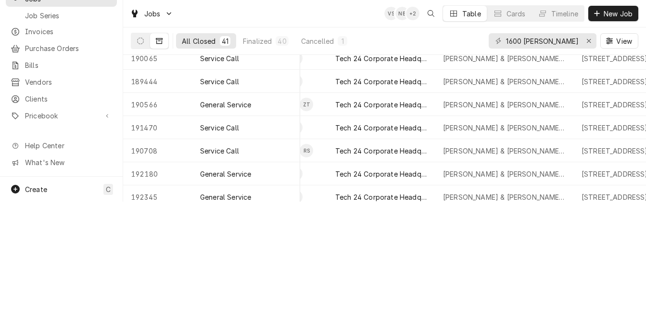
scroll to position [0, 908]
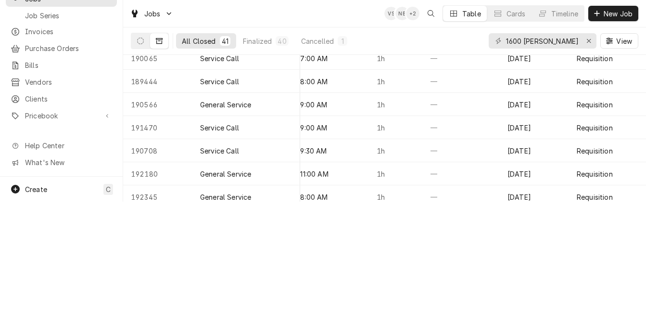
click at [373, 201] on html "C CSI St. [PERSON_NAME] VS Search anything Ctrl K Home Estimates Jobs Jobs Job …" at bounding box center [323, 47] width 646 height 309
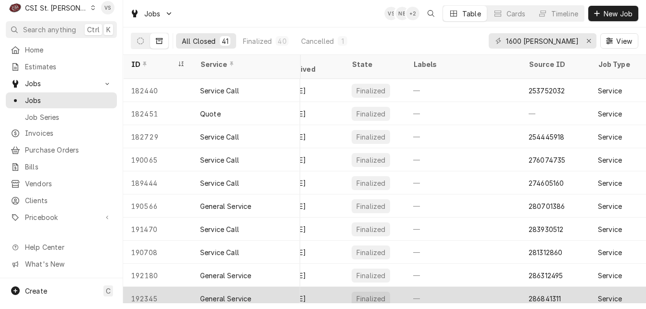
scroll to position [0, 0]
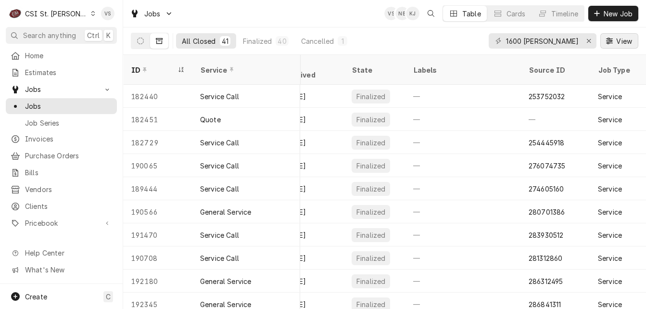
click at [625, 39] on span "View" at bounding box center [624, 41] width 20 height 10
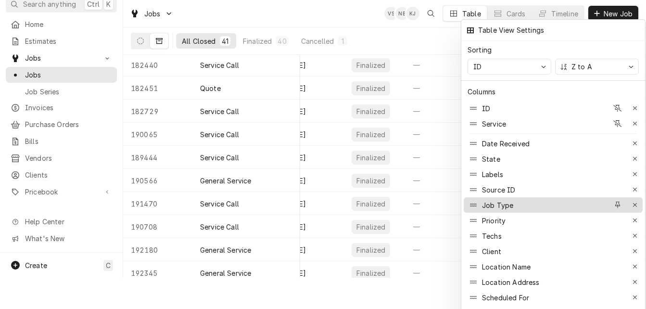
scroll to position [48, 0]
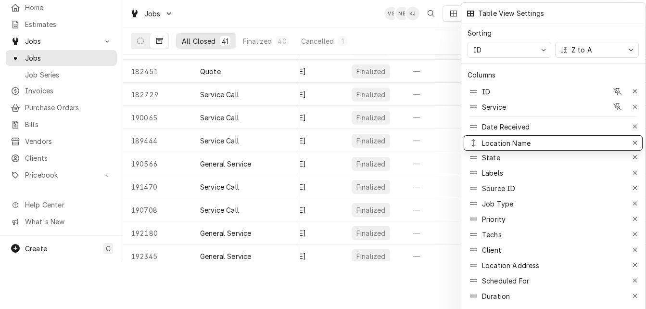
drag, startPoint x: 539, startPoint y: 248, endPoint x: 531, endPoint y: 141, distance: 107.1
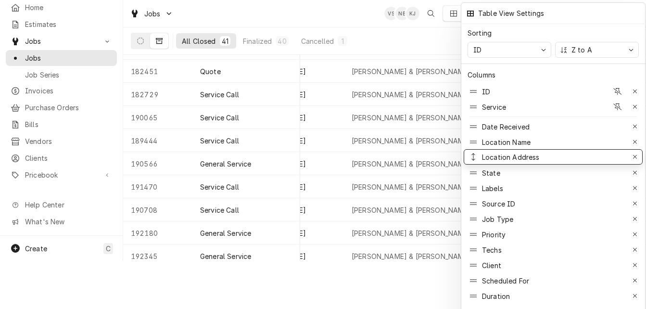
drag, startPoint x: 523, startPoint y: 261, endPoint x: 525, endPoint y: 152, distance: 108.2
click at [138, 257] on div at bounding box center [323, 154] width 646 height 309
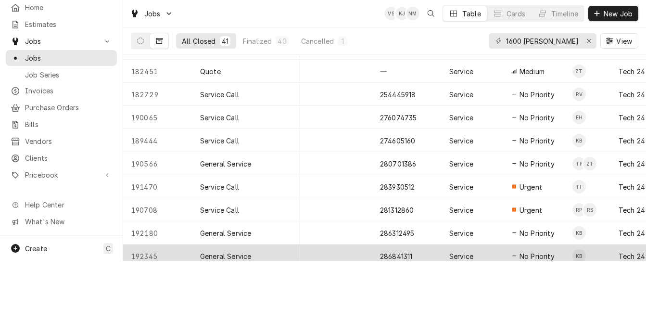
scroll to position [96, 0]
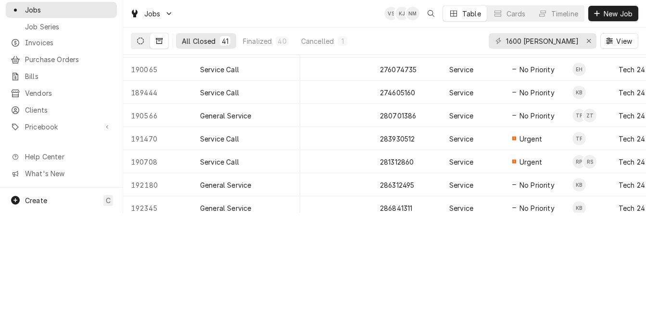
click at [138, 45] on button "Dynamic Content Wrapper" at bounding box center [140, 40] width 18 height 15
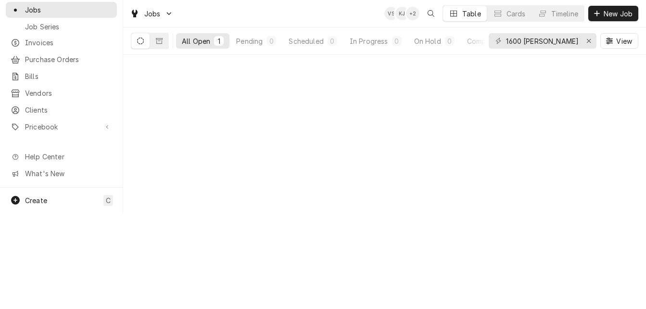
click at [198, 45] on div "All Open" at bounding box center [196, 41] width 28 height 10
